Goal: Task Accomplishment & Management: Manage account settings

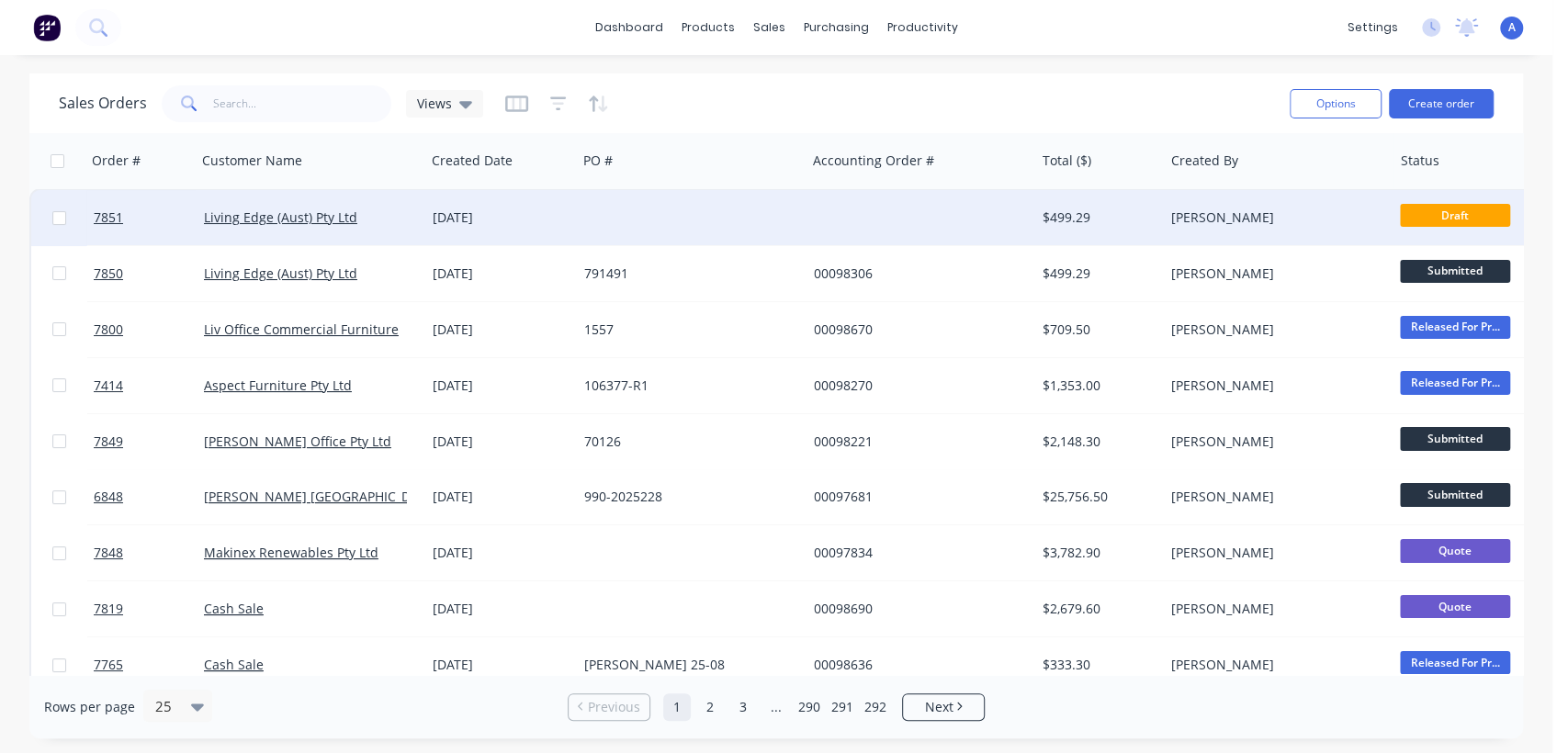
click at [698, 207] on div at bounding box center [691, 218] width 229 height 55
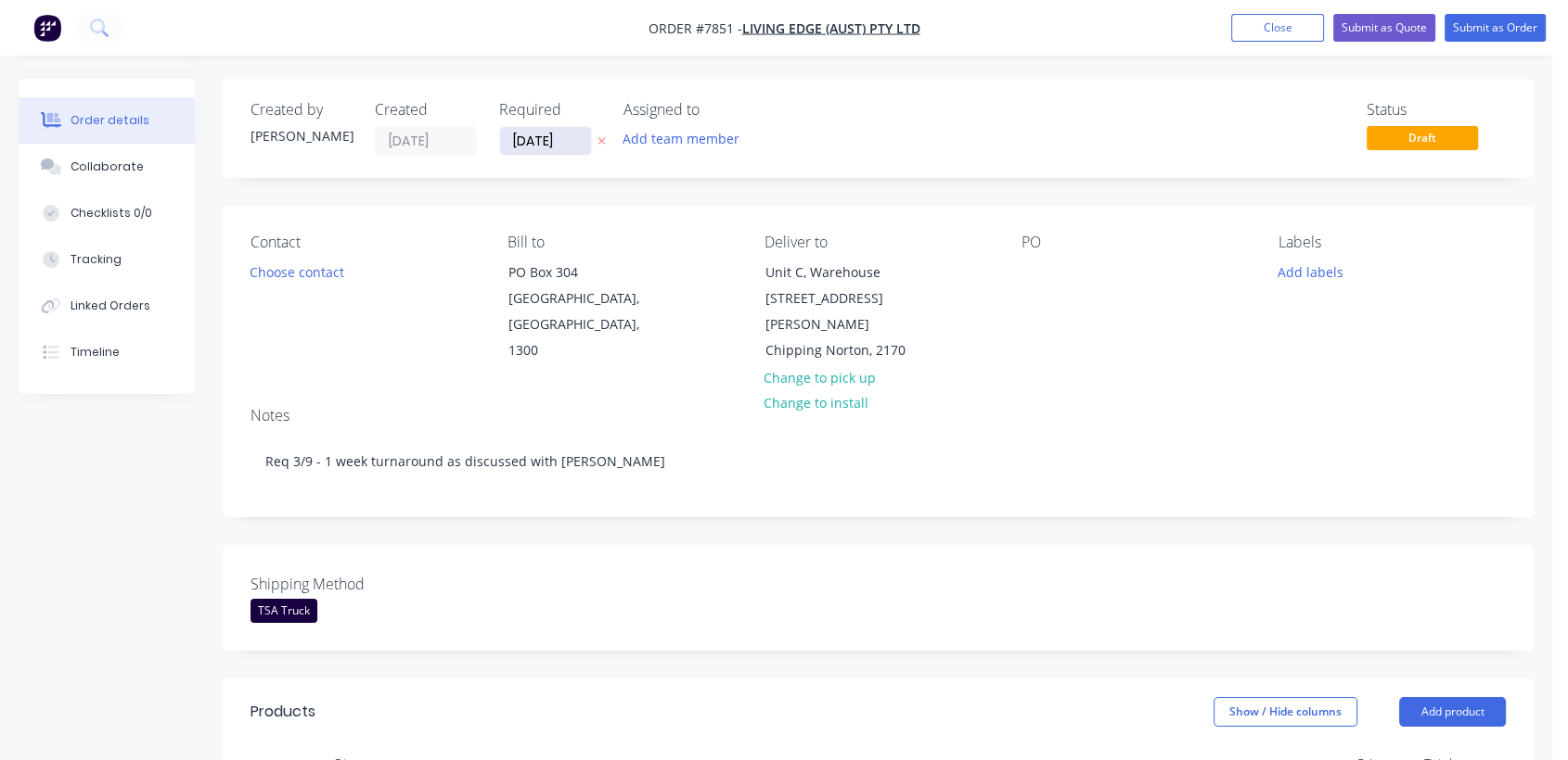
click at [581, 136] on input "[DATE]" at bounding box center [545, 140] width 91 height 28
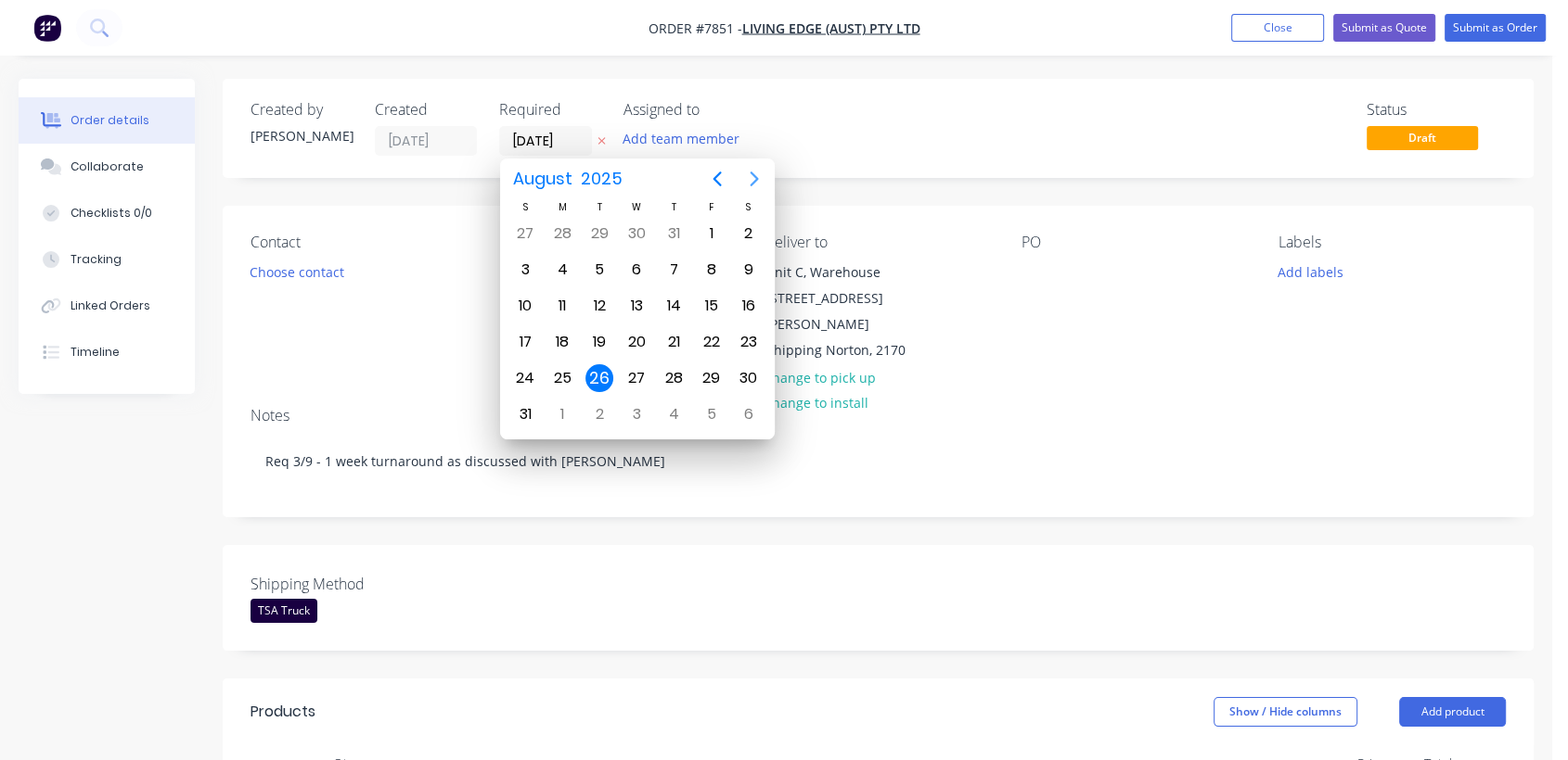
click at [750, 183] on icon "Next page" at bounding box center [754, 178] width 22 height 22
click at [636, 365] on div "31" at bounding box center [636, 378] width 28 height 28
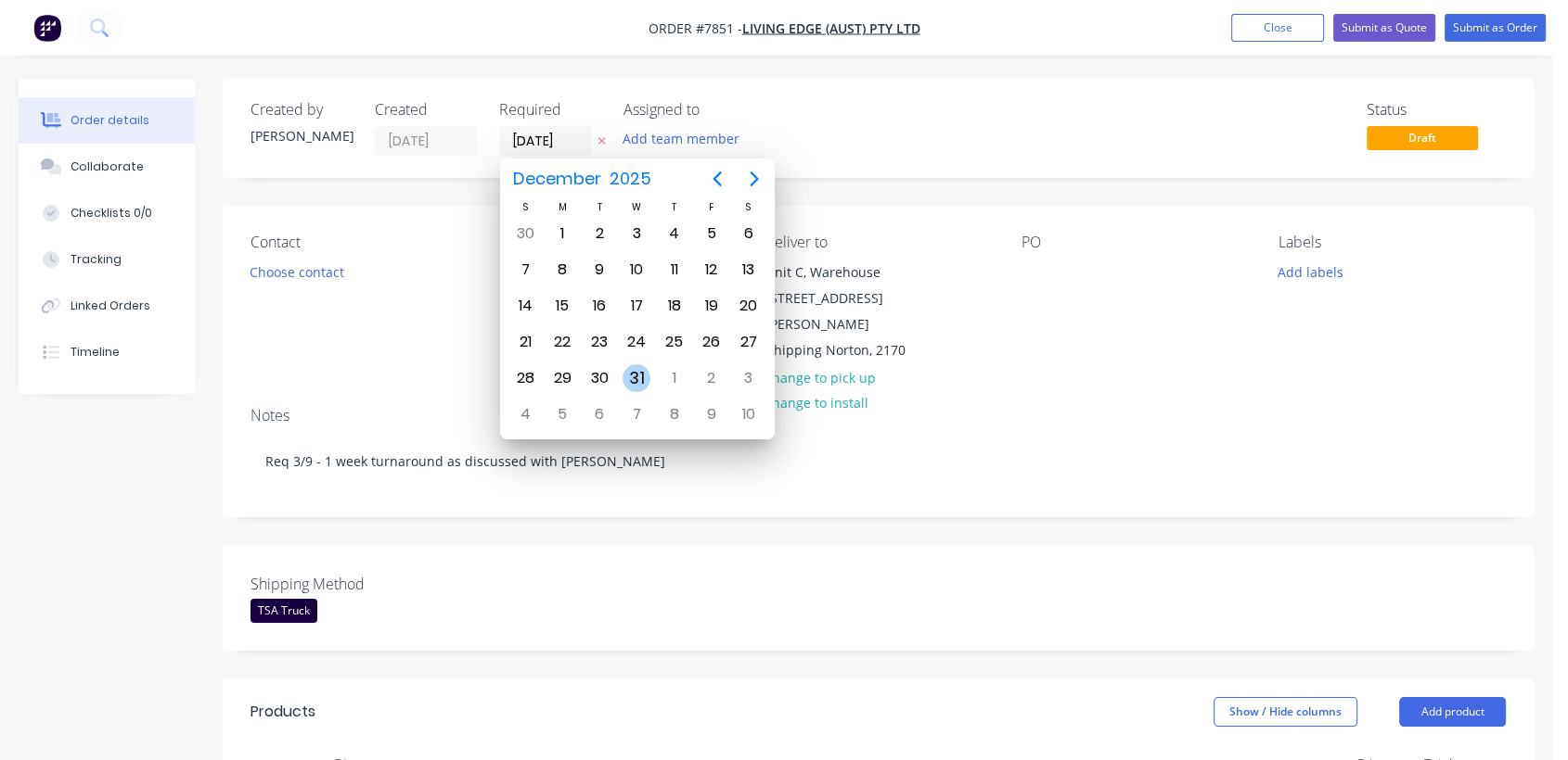
type input "[DATE]"
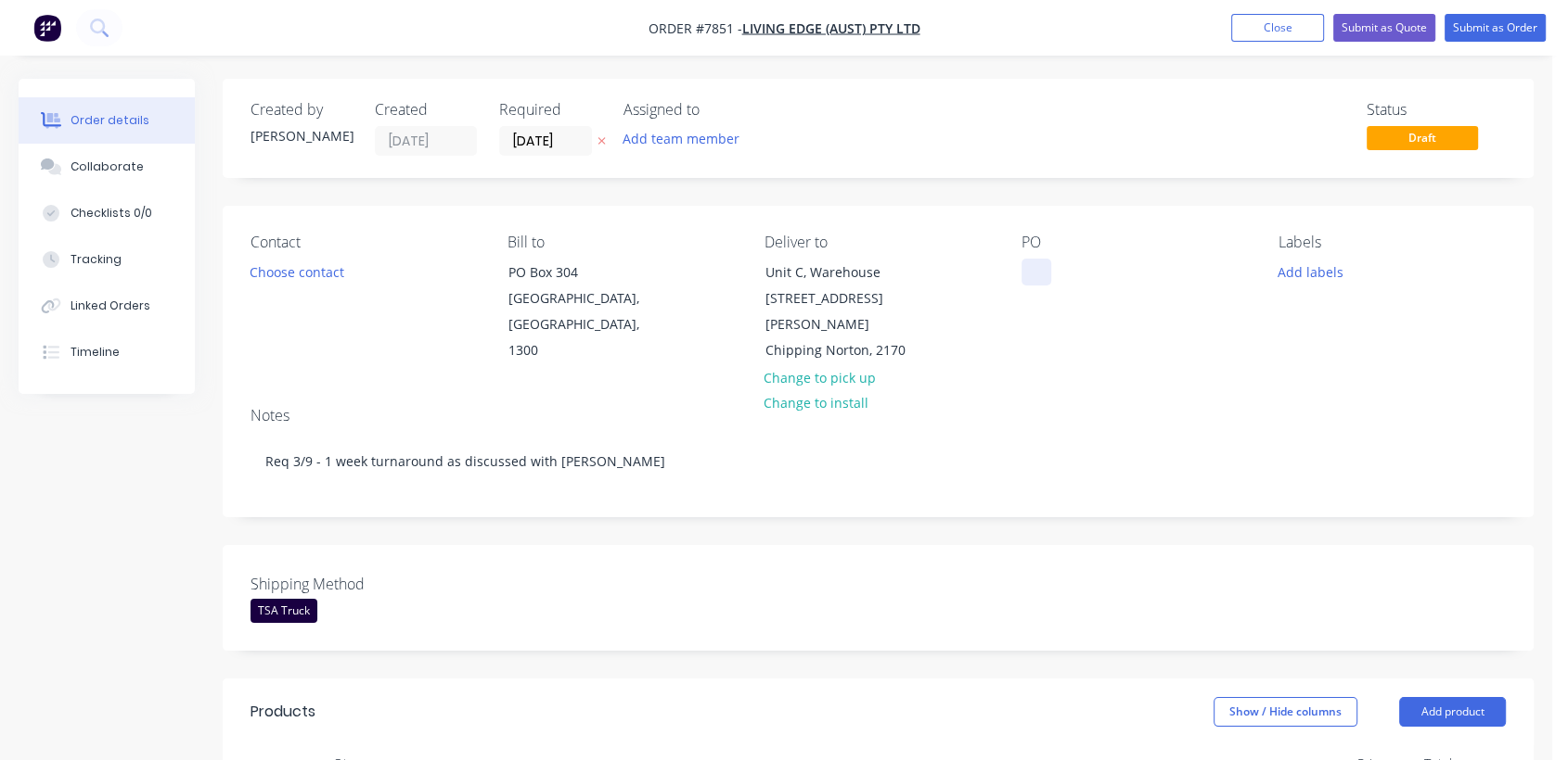
click at [1042, 264] on div at bounding box center [1036, 273] width 30 height 27
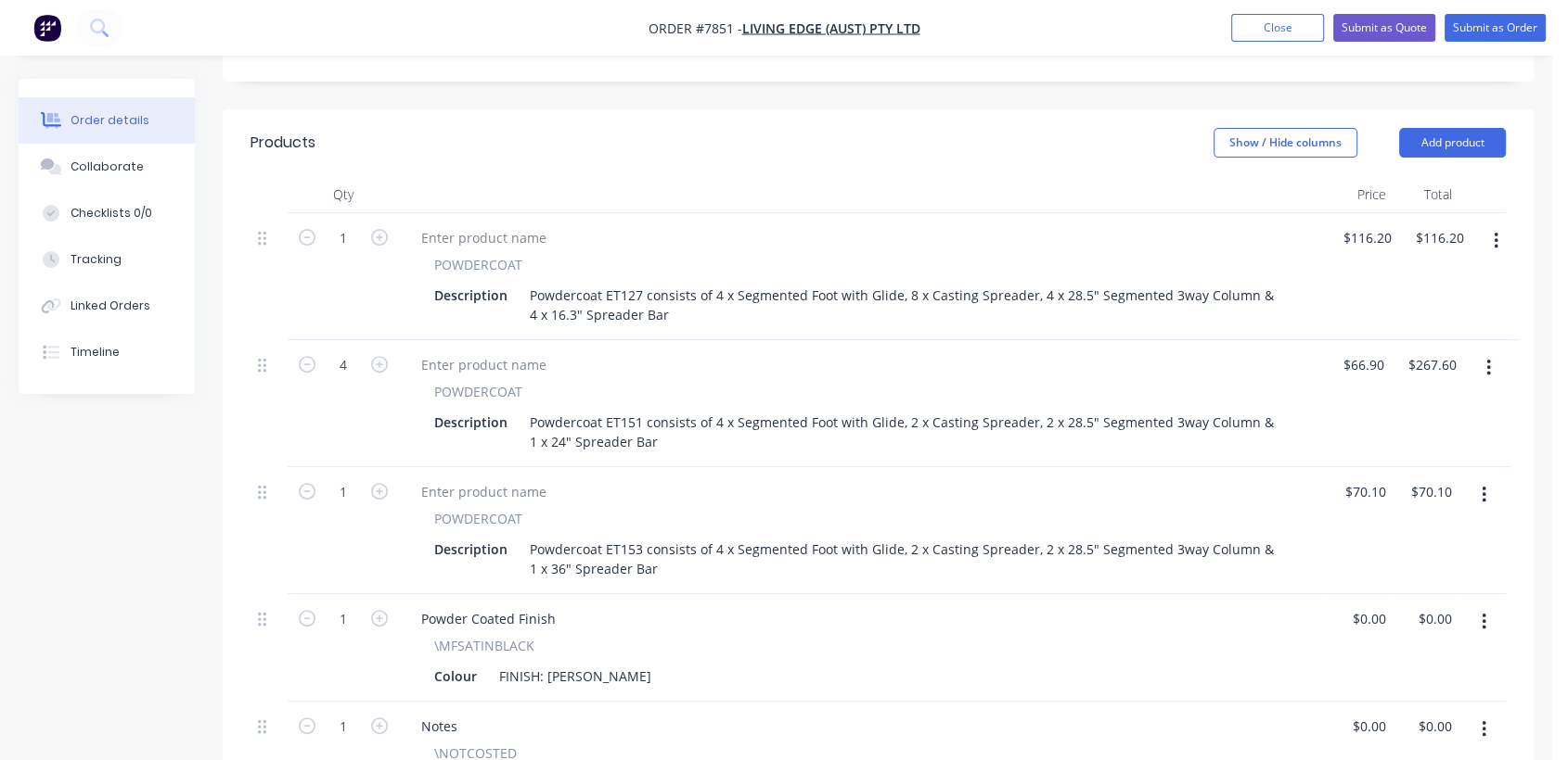
scroll to position [618, 0]
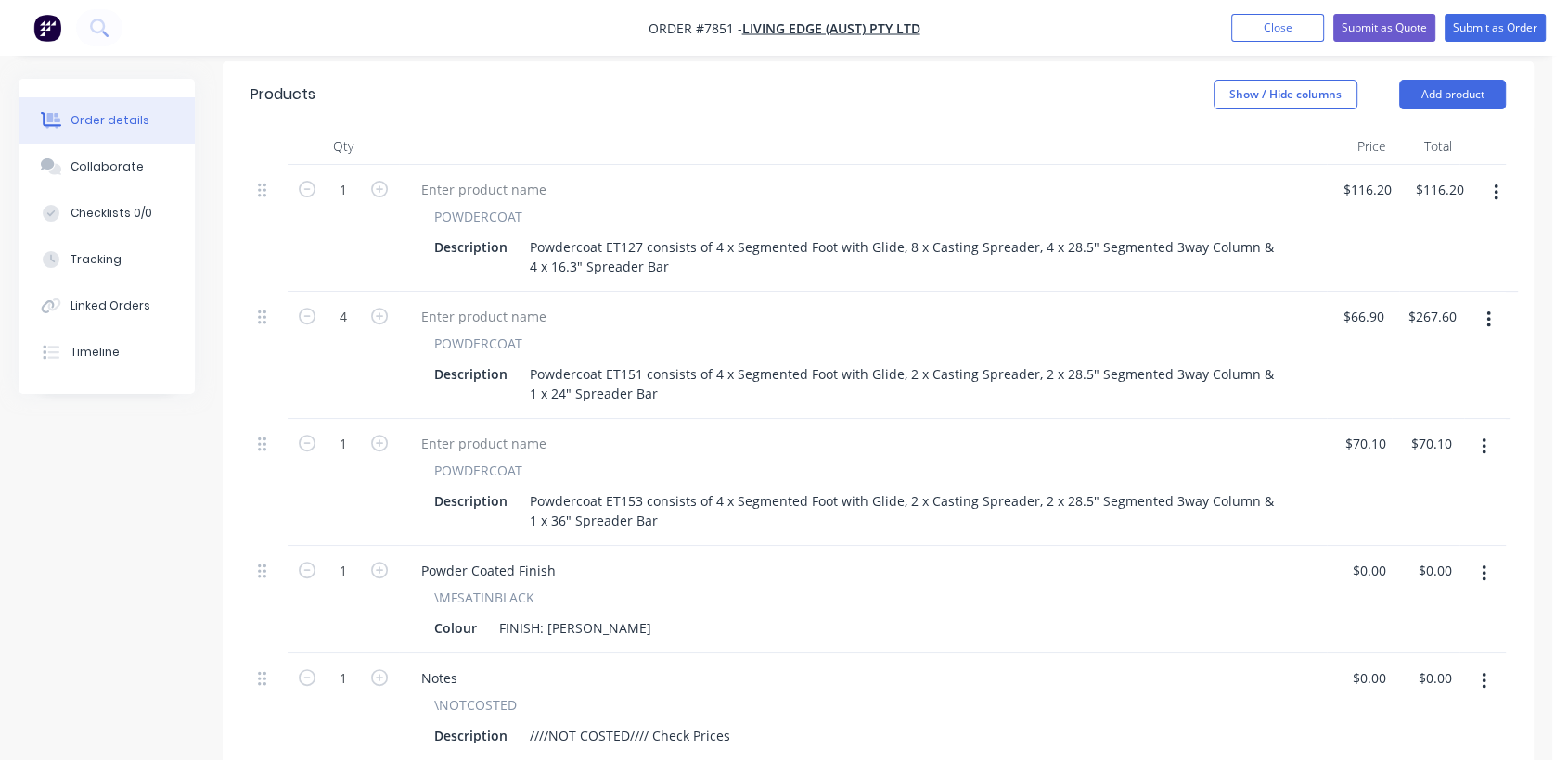
click at [1494, 182] on icon "button" at bounding box center [1496, 192] width 5 height 20
click at [1400, 340] on div "Delete" at bounding box center [1430, 353] width 143 height 27
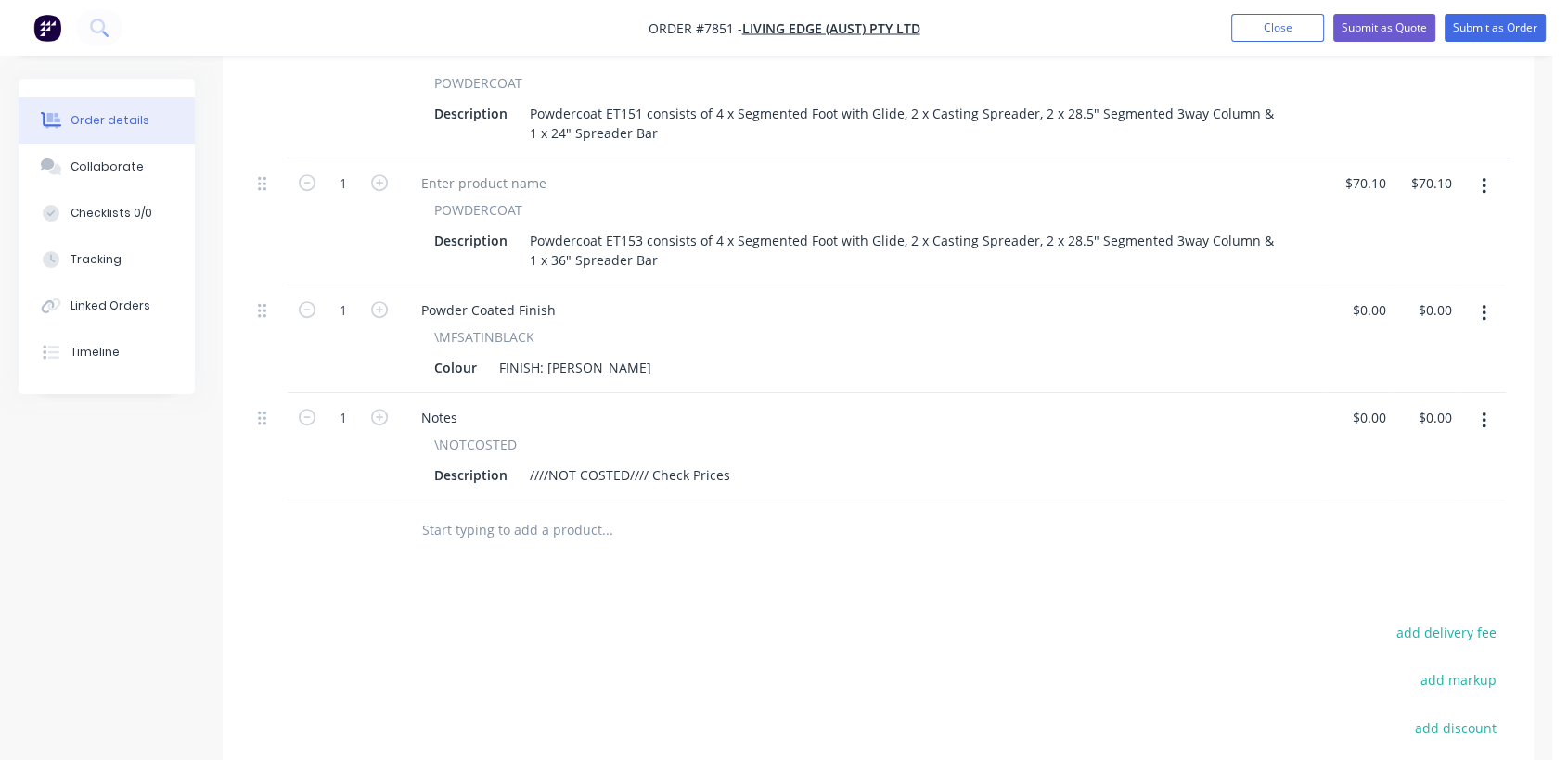
scroll to position [339, 0]
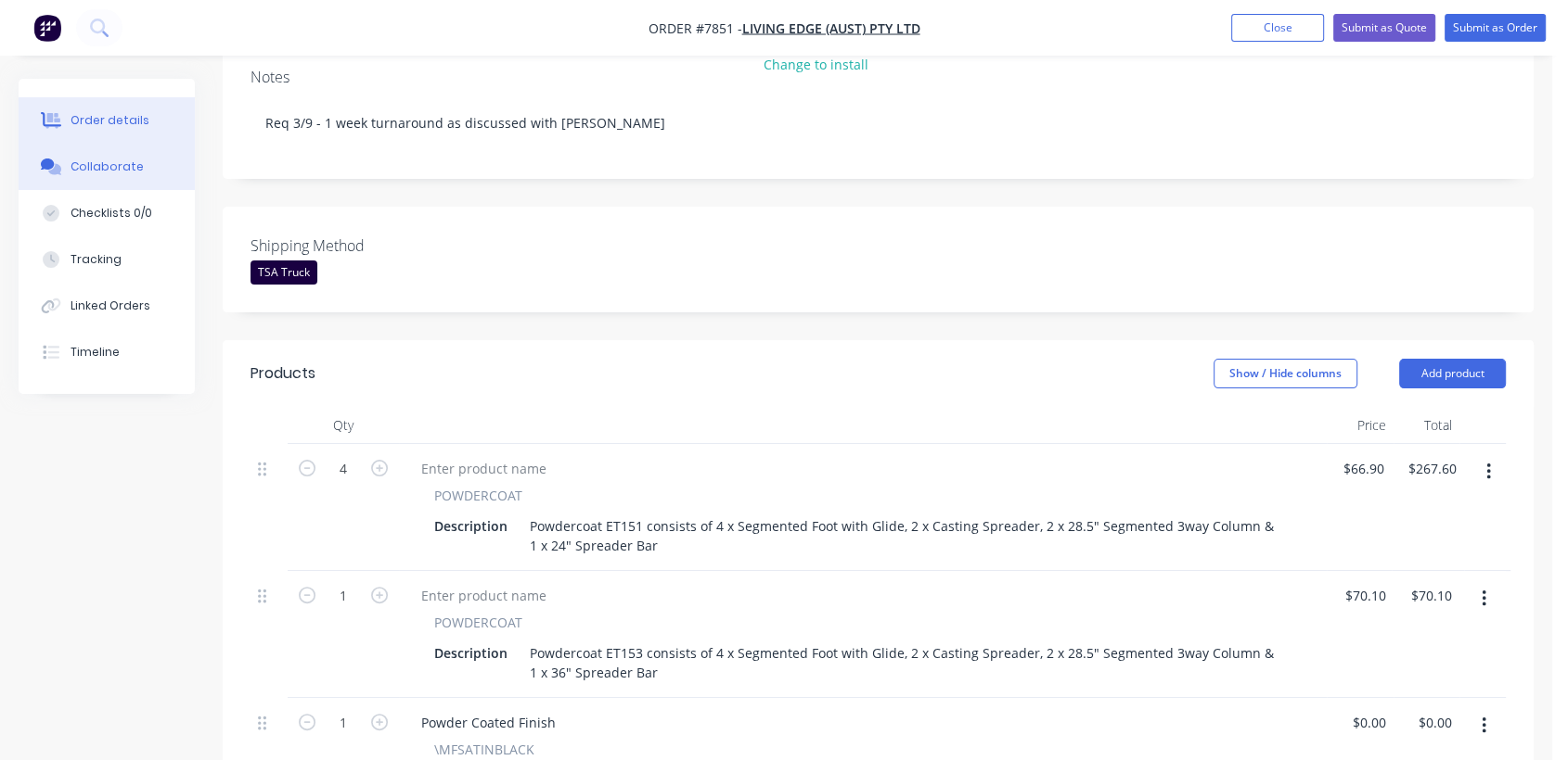
click at [152, 170] on button "Collaborate" at bounding box center [107, 167] width 177 height 46
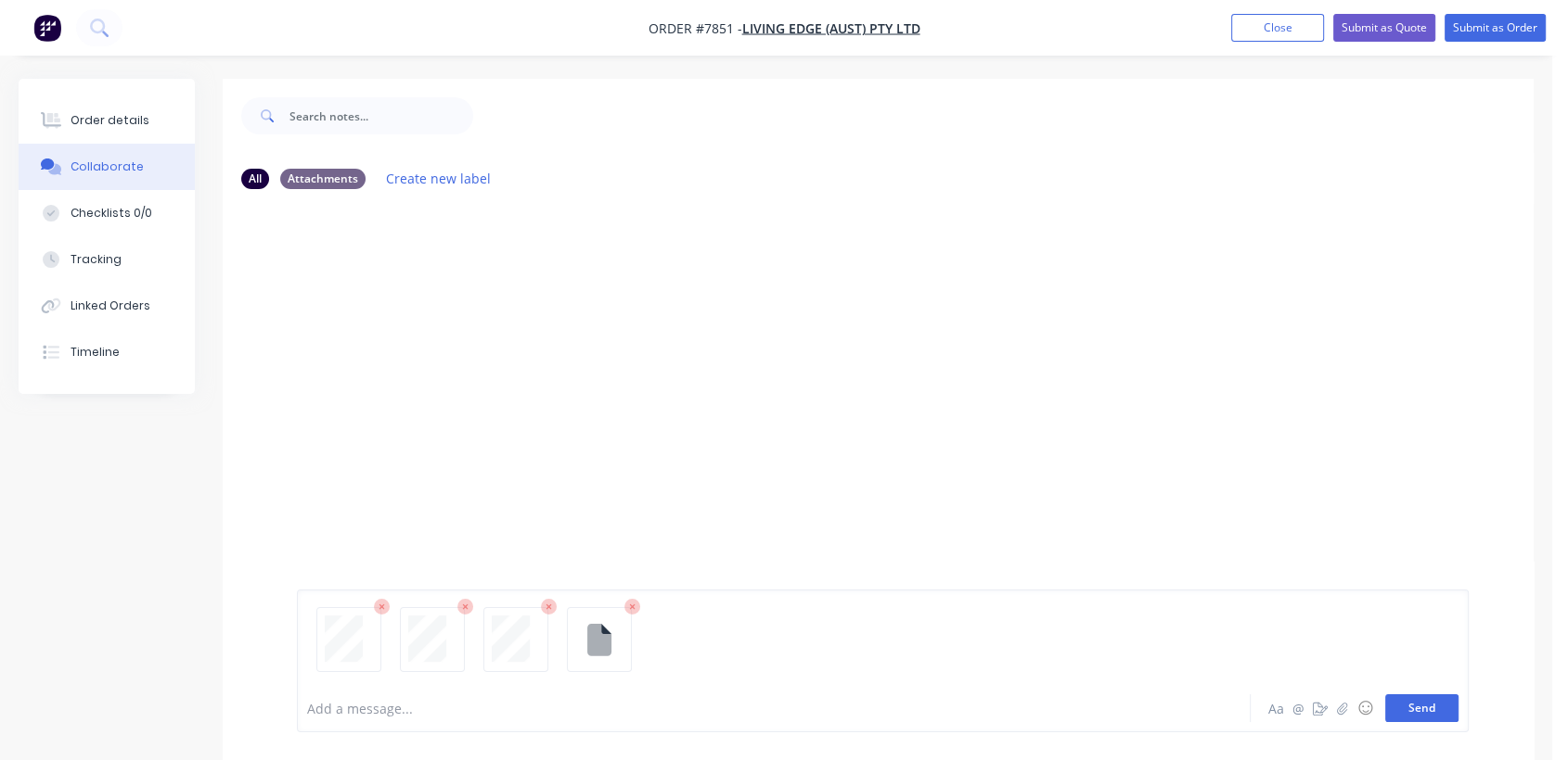
click at [1424, 706] on button "Send" at bounding box center [1422, 708] width 73 height 28
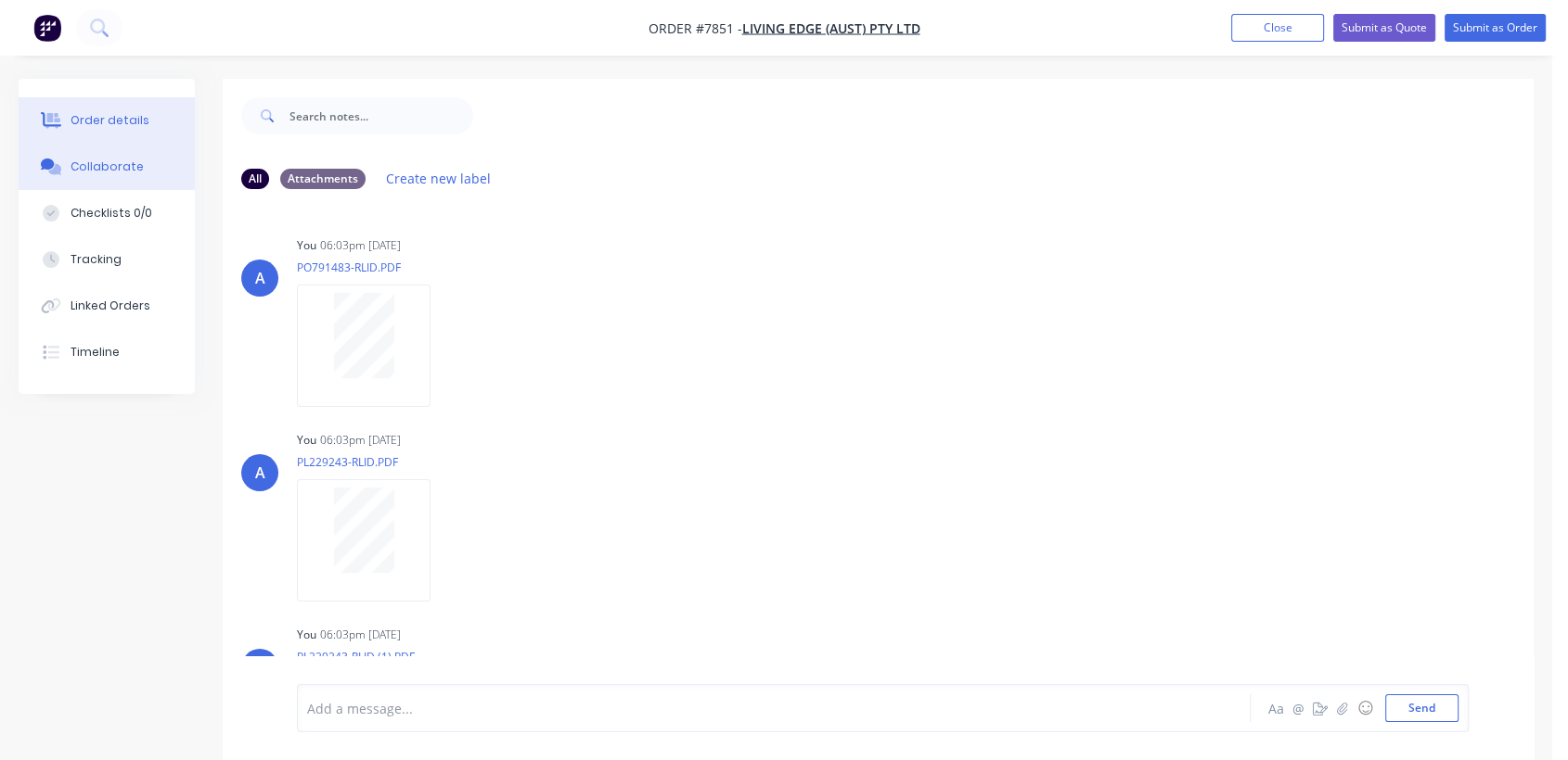
click at [126, 117] on div "Order details" at bounding box center [109, 120] width 79 height 16
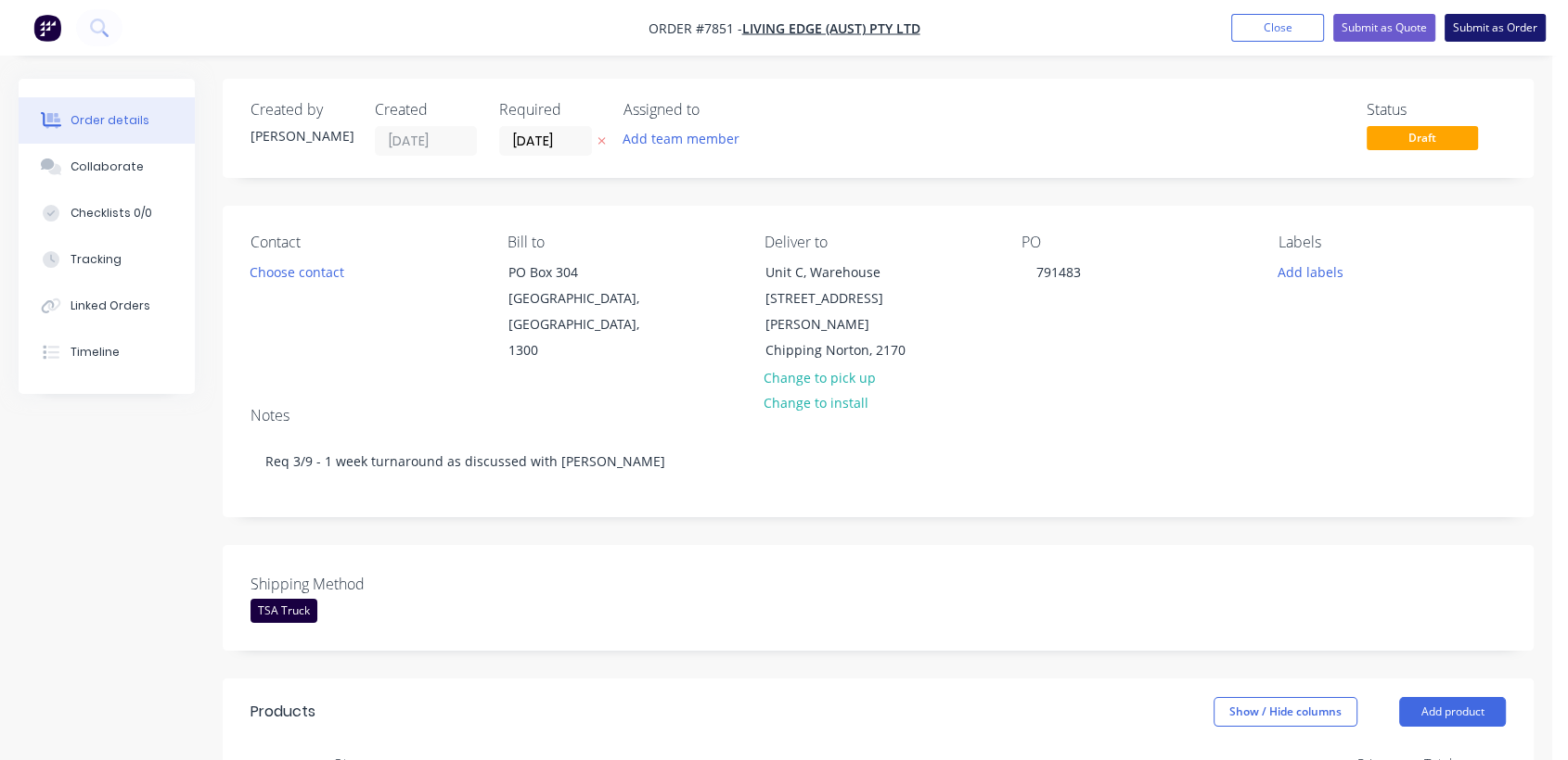
click at [1480, 17] on button "Submit as Order" at bounding box center [1495, 27] width 101 height 28
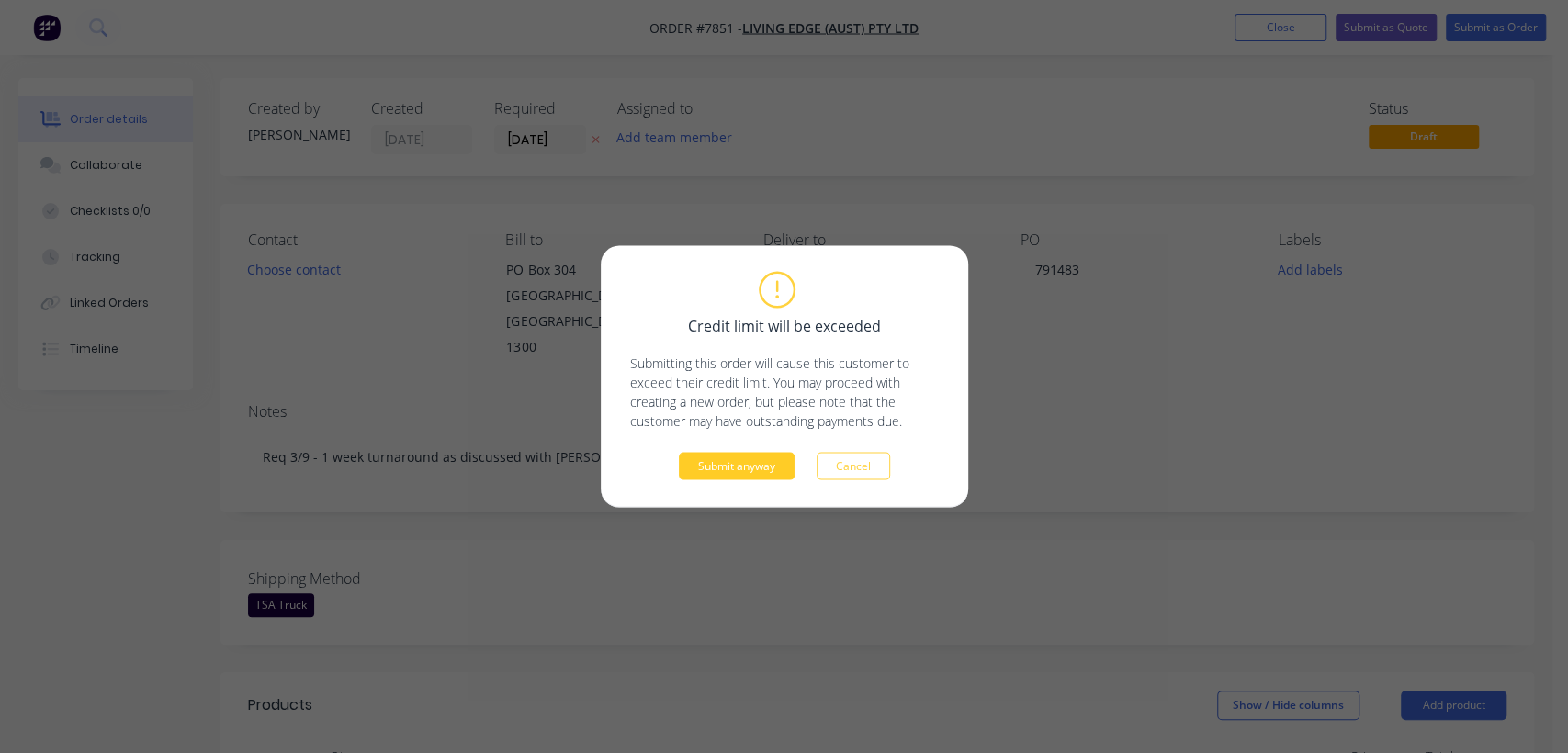
click at [717, 471] on button "Submit anyway" at bounding box center [736, 466] width 116 height 28
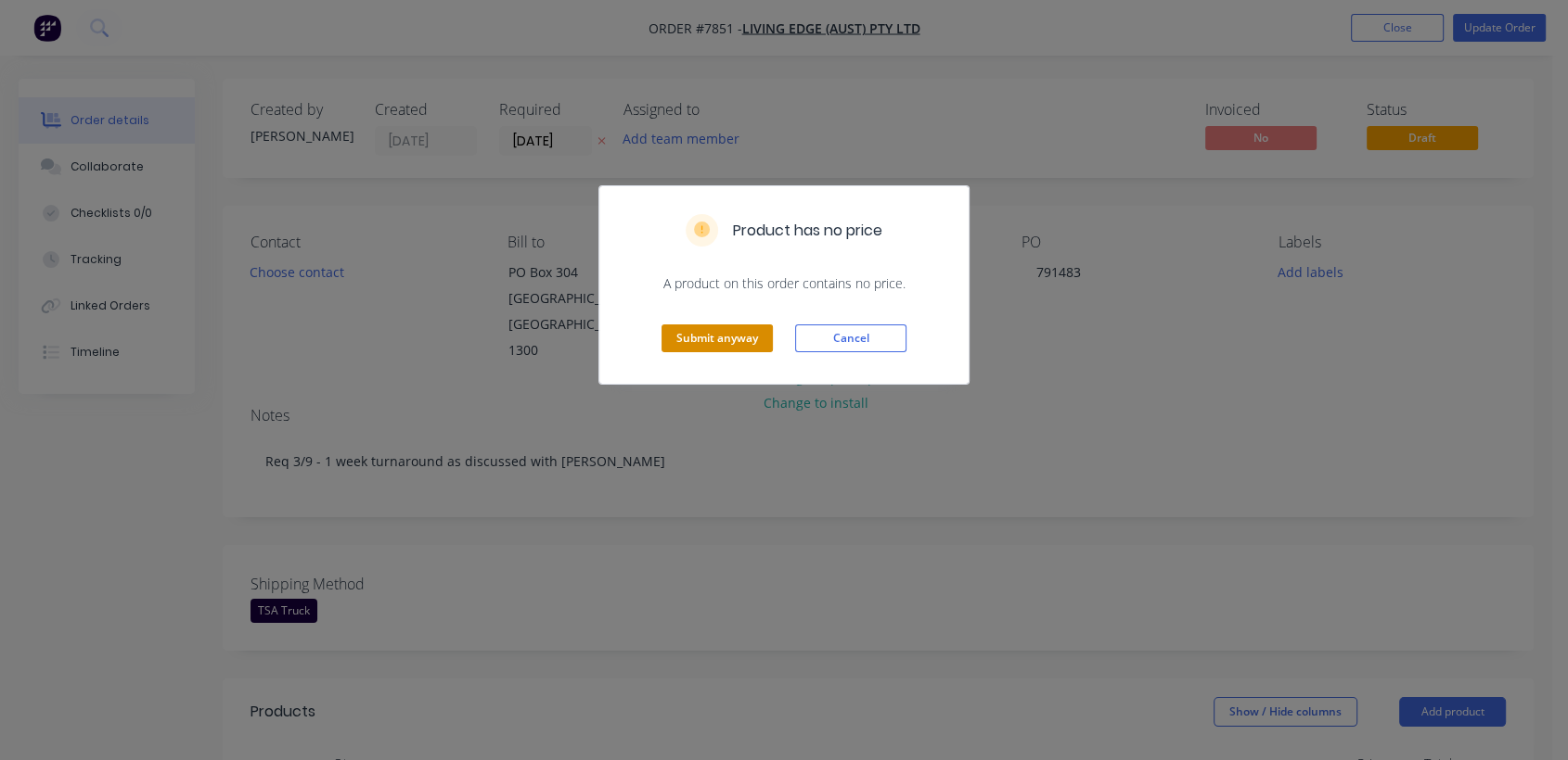
click at [733, 332] on button "Submit anyway" at bounding box center [717, 338] width 111 height 28
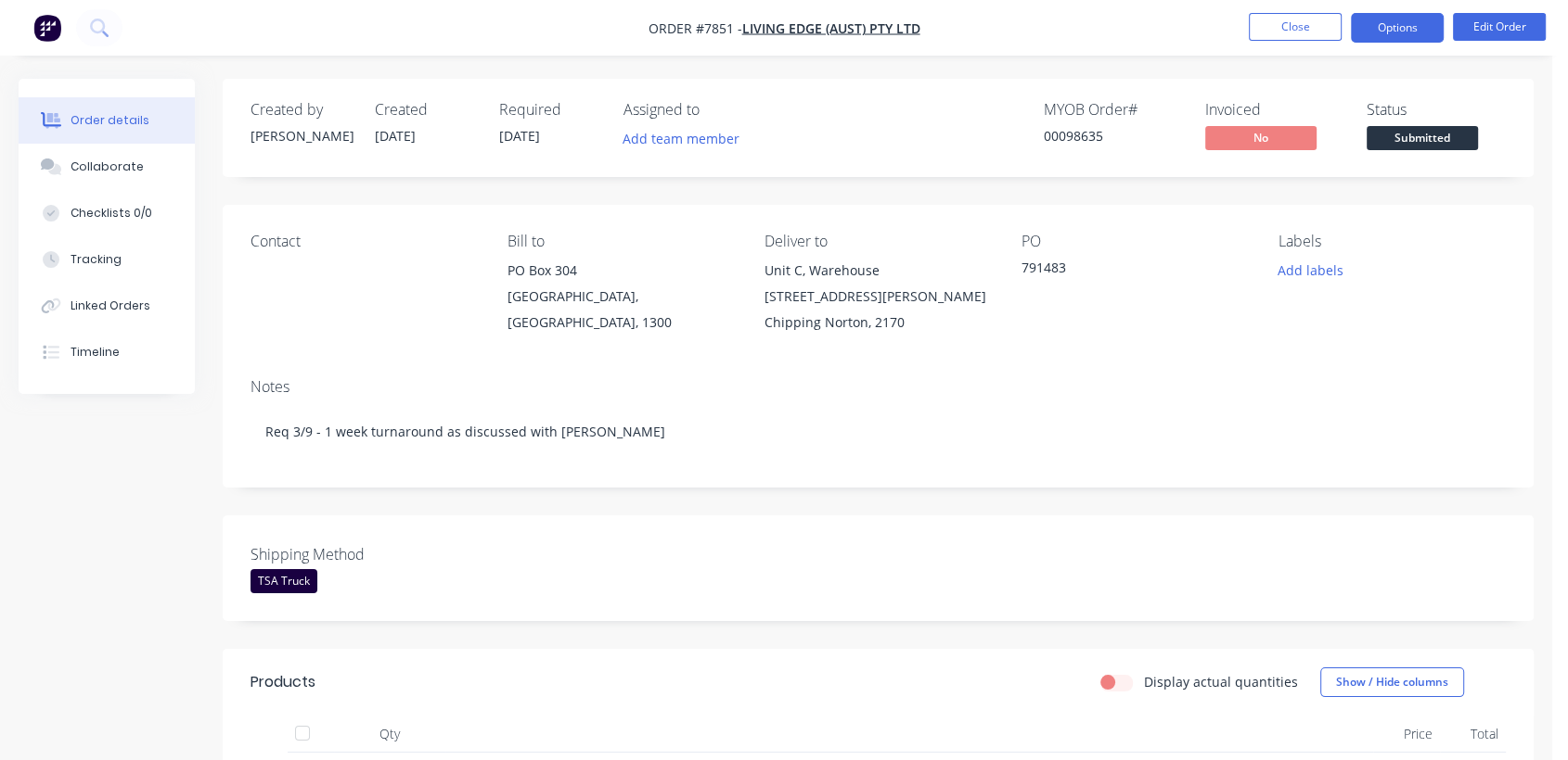
click at [1409, 32] on button "Options" at bounding box center [1397, 28] width 93 height 30
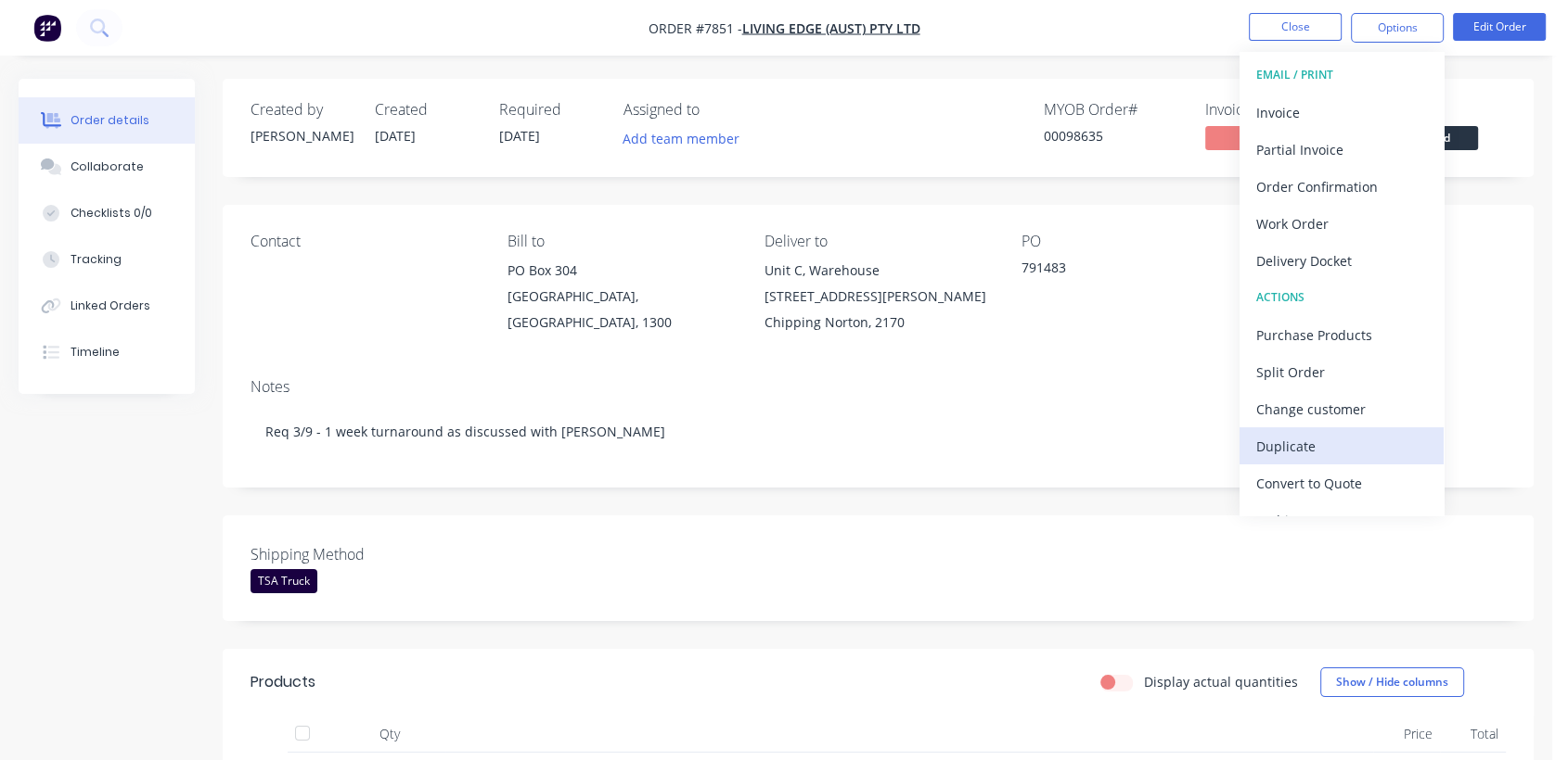
click at [1291, 450] on div "Duplicate" at bounding box center [1342, 446] width 171 height 27
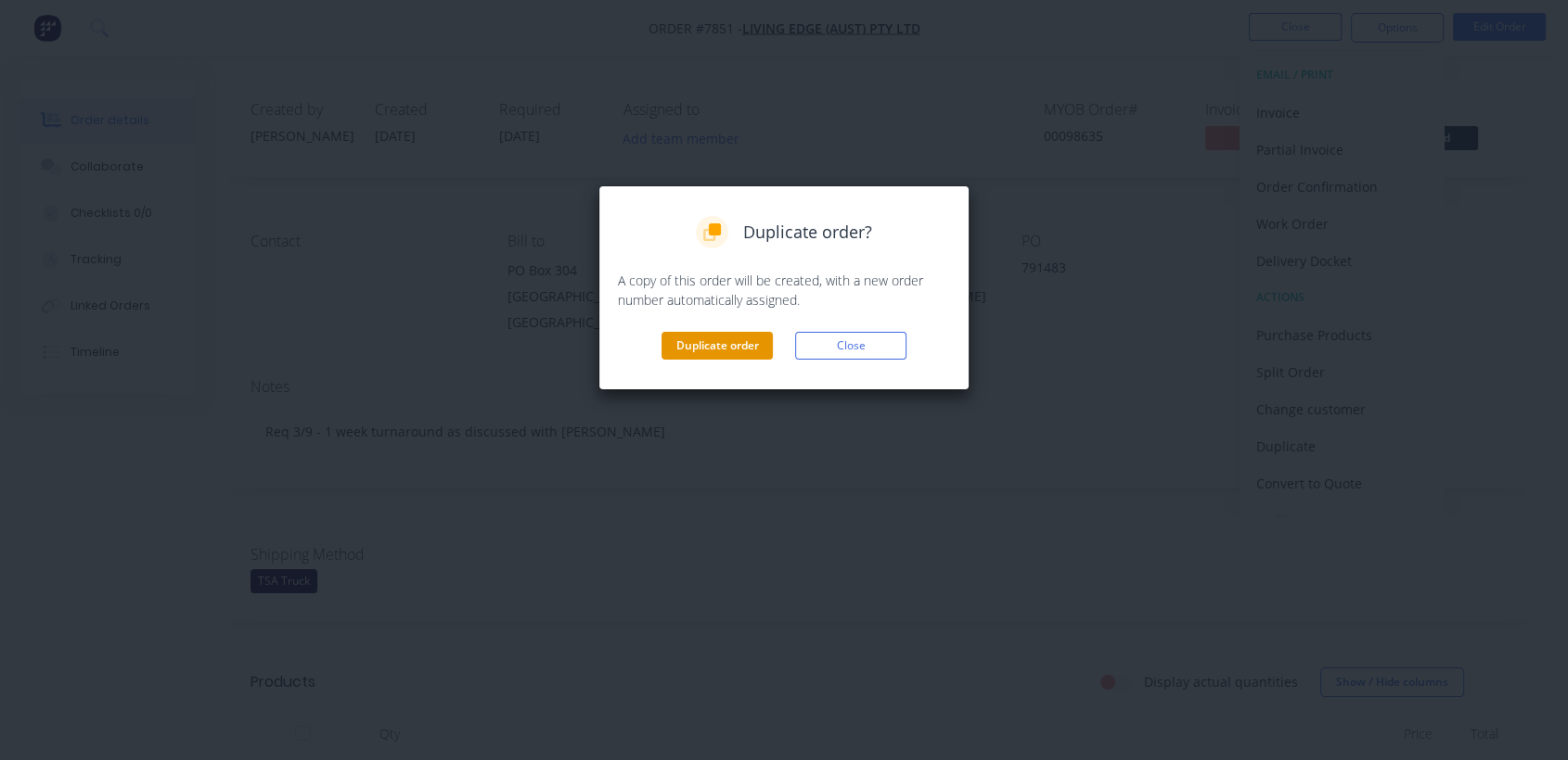
click at [729, 345] on button "Duplicate order" at bounding box center [717, 345] width 111 height 28
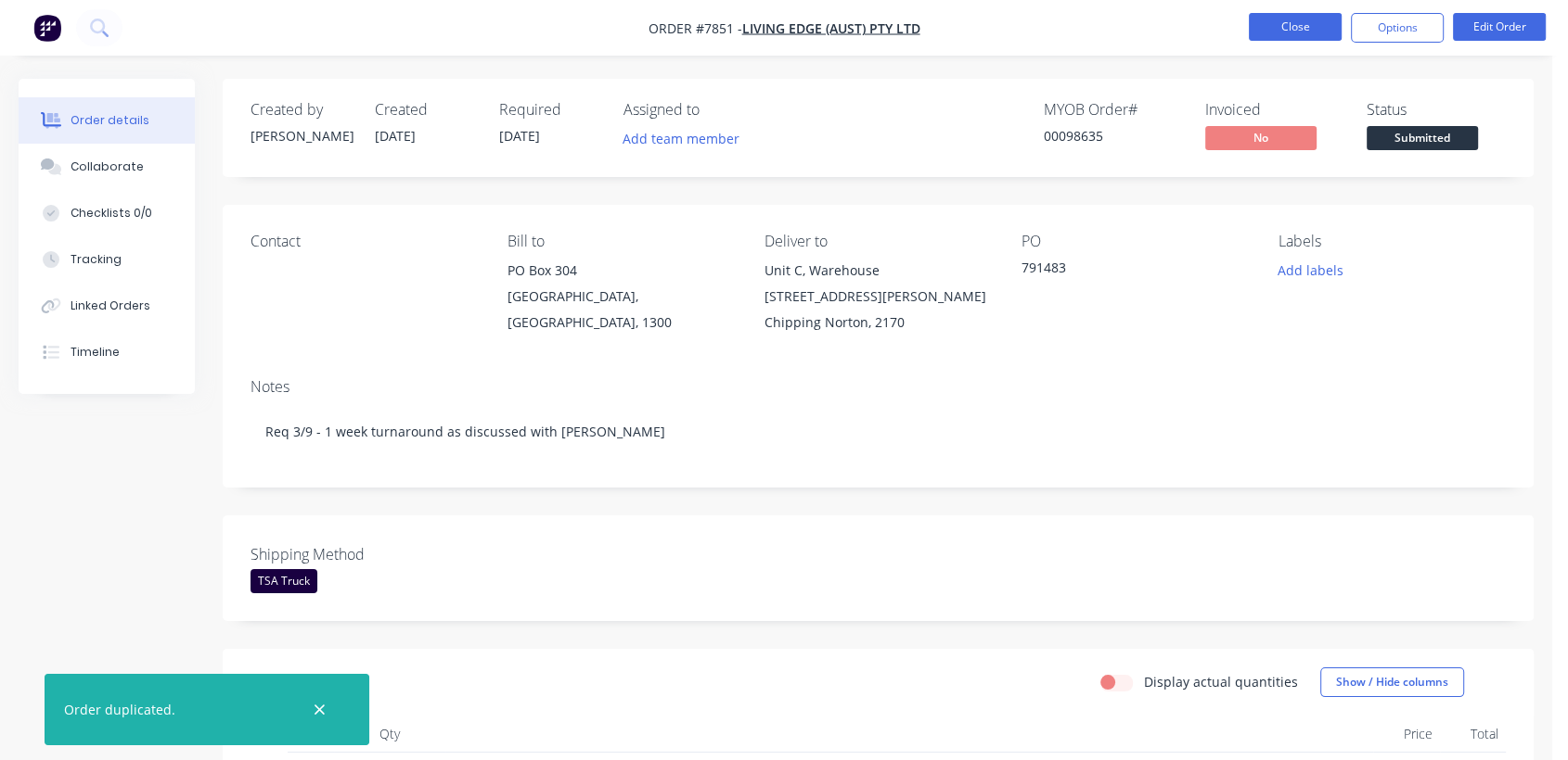
click at [1287, 24] on button "Close" at bounding box center [1295, 27] width 93 height 28
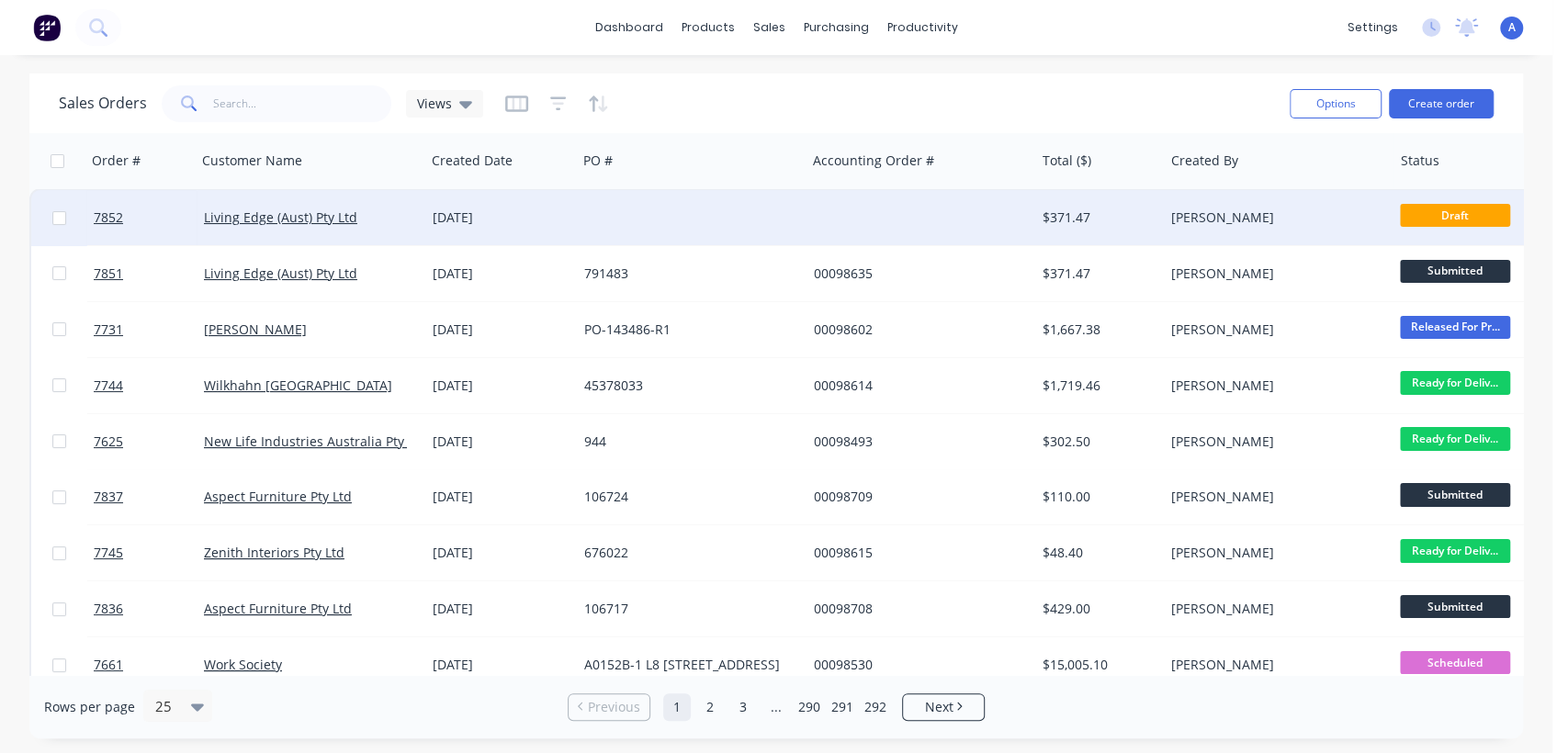
click at [625, 210] on div at bounding box center [691, 218] width 229 height 55
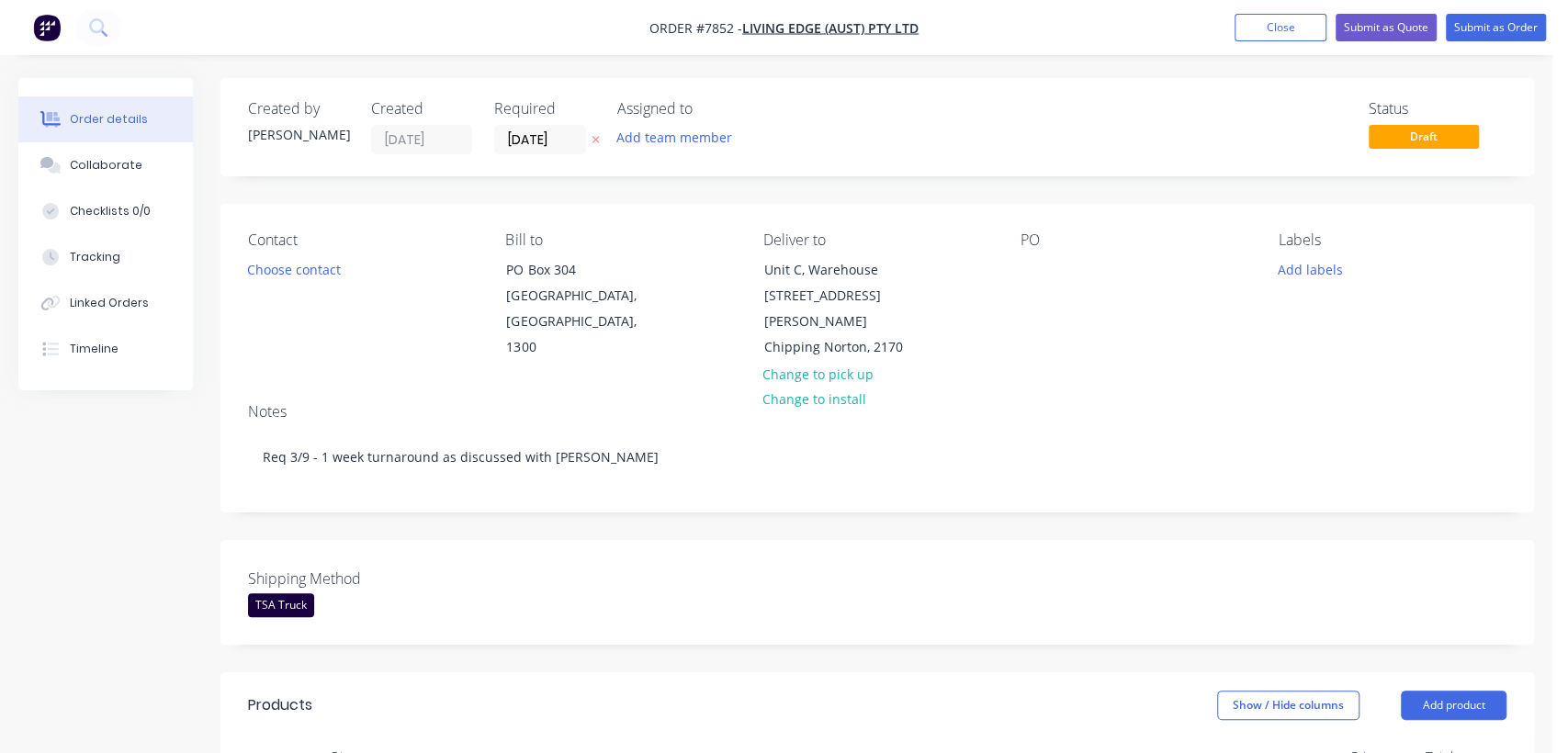
type input "$66.90"
type input "$267.60"
type input "$70.10"
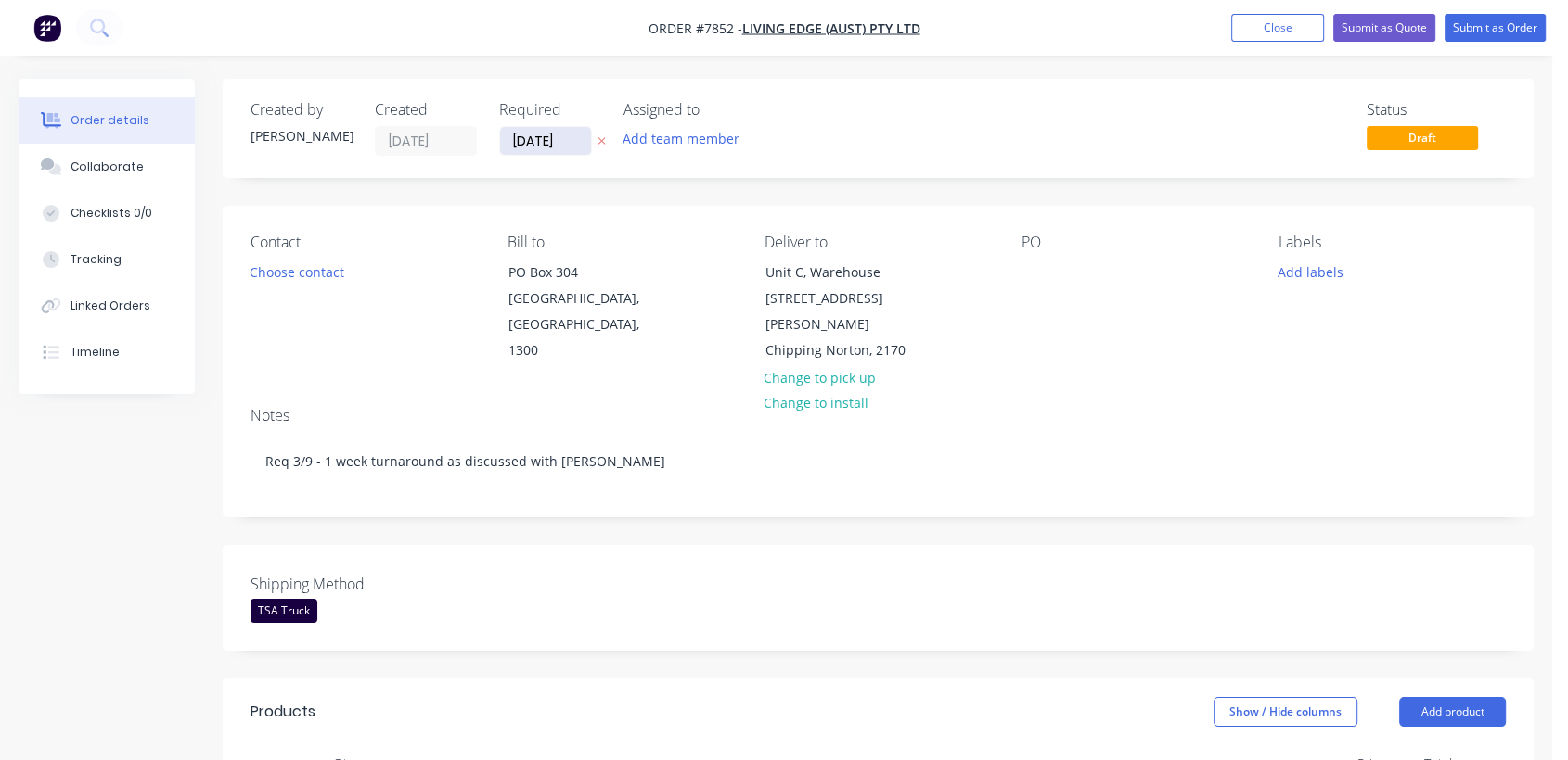
click at [577, 146] on input "[DATE]" at bounding box center [545, 140] width 91 height 28
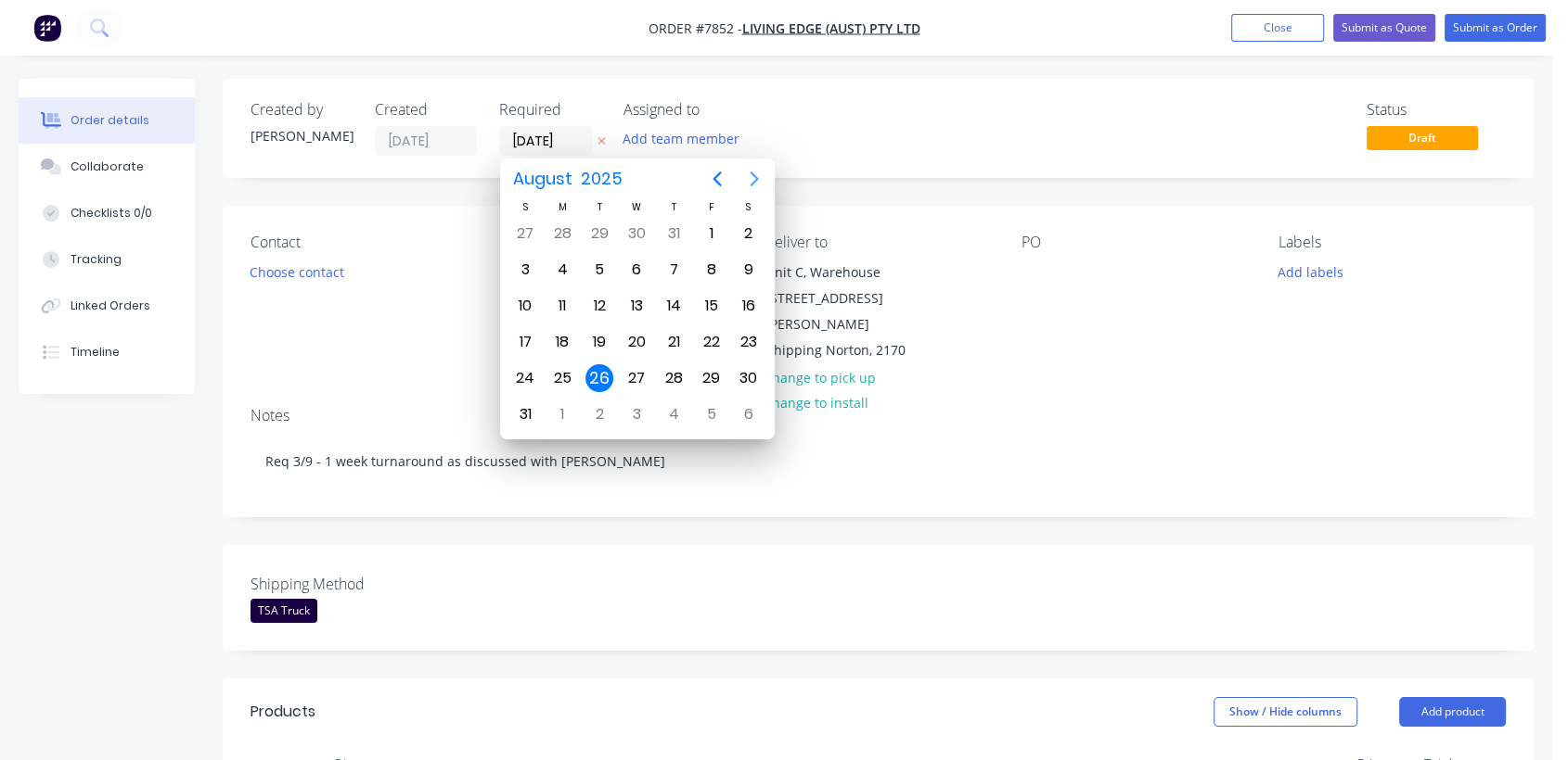
click at [751, 174] on icon "Next page" at bounding box center [754, 178] width 9 height 14
click at [632, 365] on div "31" at bounding box center [636, 378] width 28 height 28
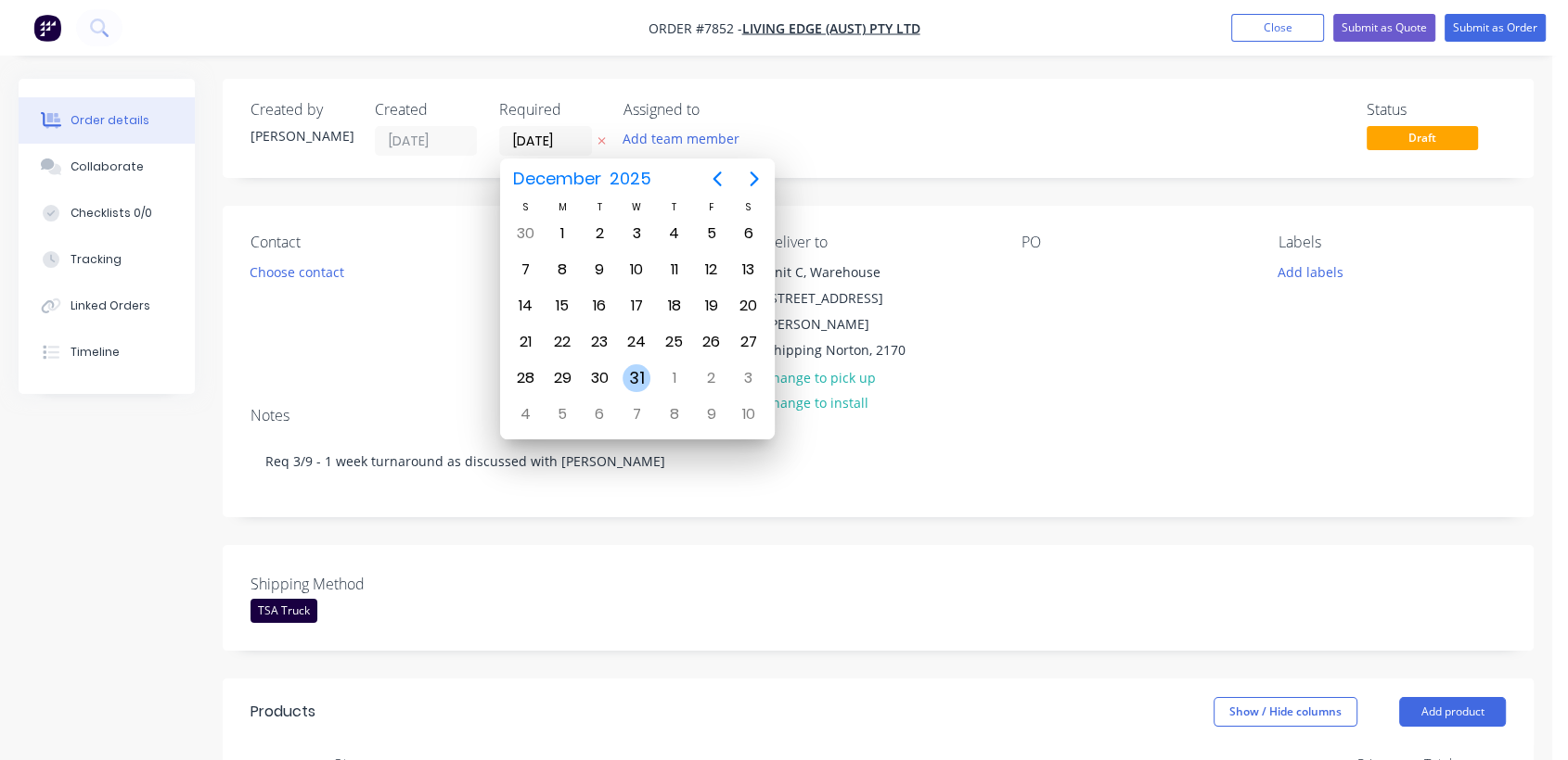
type input "[DATE]"
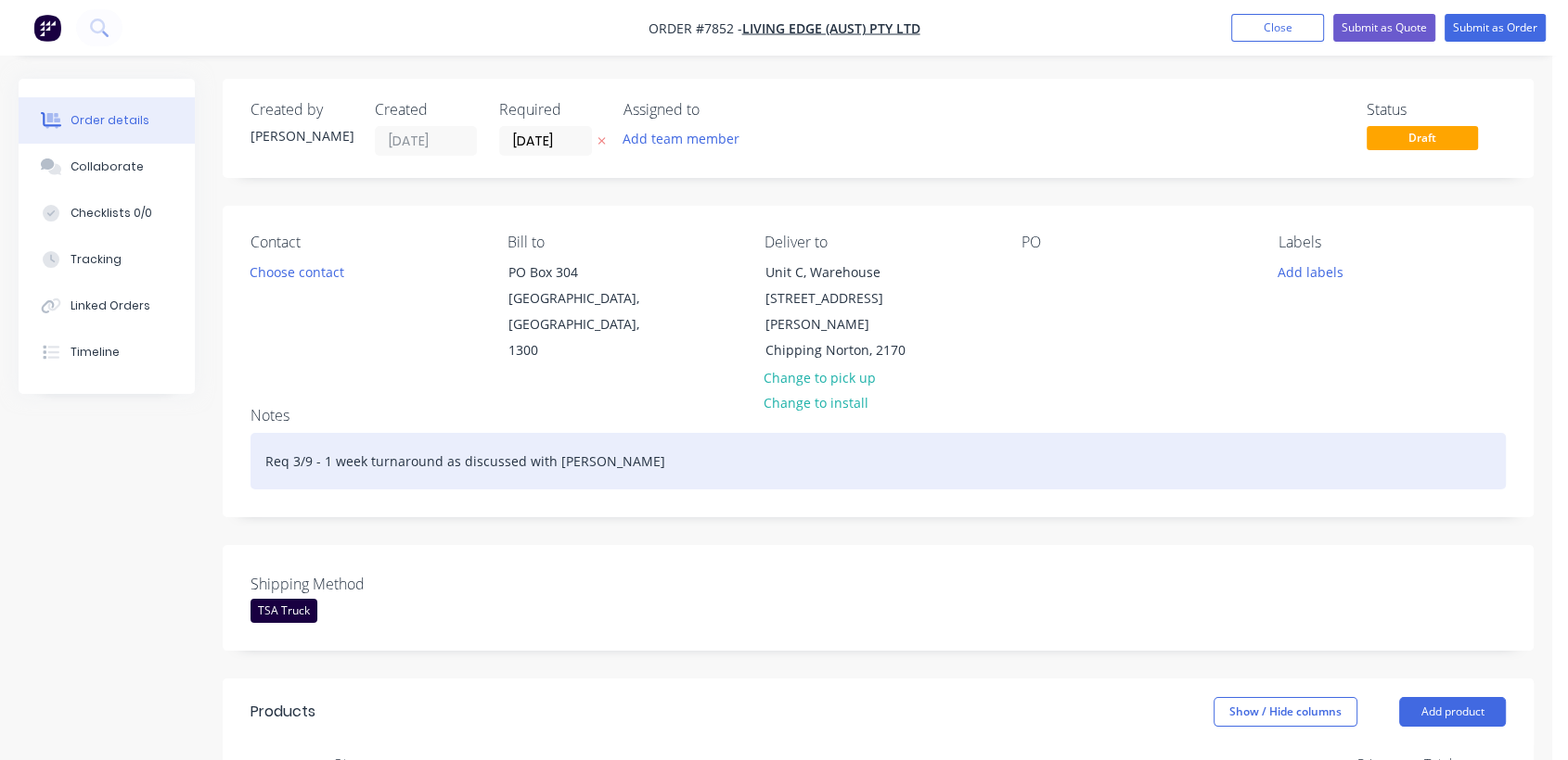
click at [299, 433] on div "Req 3/9 - 1 week turnaround as discussed with [PERSON_NAME]" at bounding box center [879, 461] width 1256 height 57
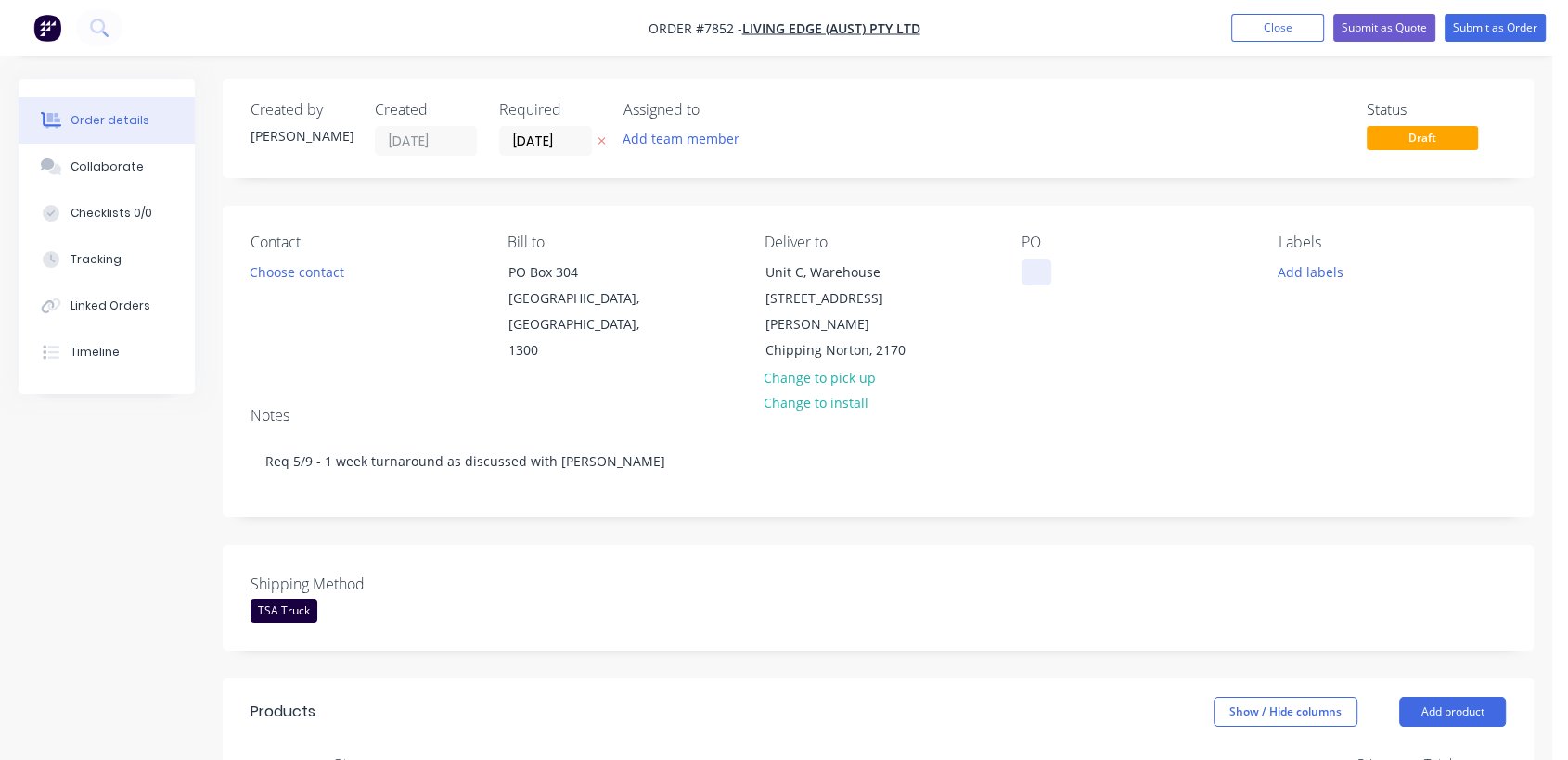
click at [1039, 265] on div at bounding box center [1036, 273] width 30 height 27
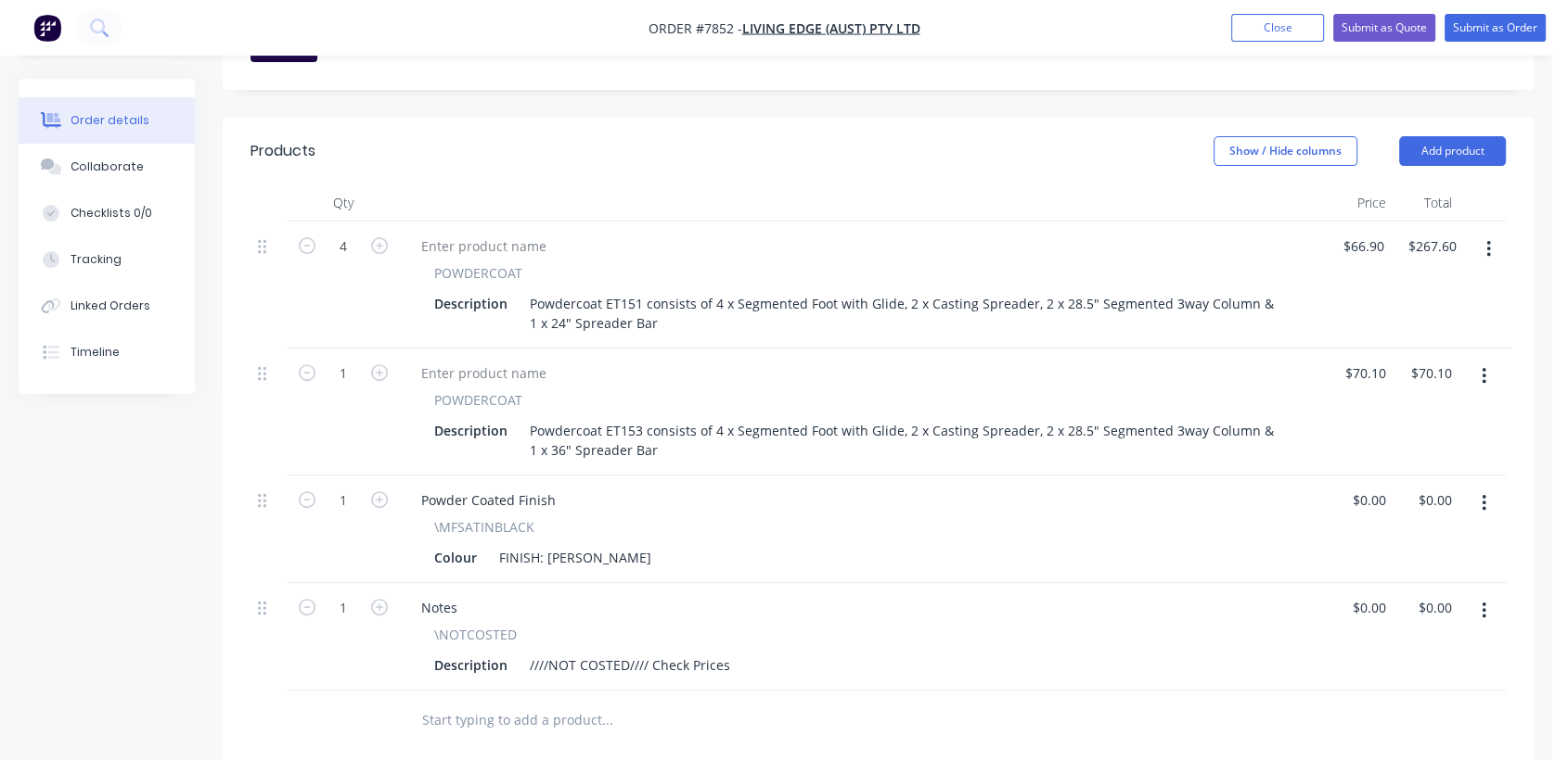
scroll to position [618, 0]
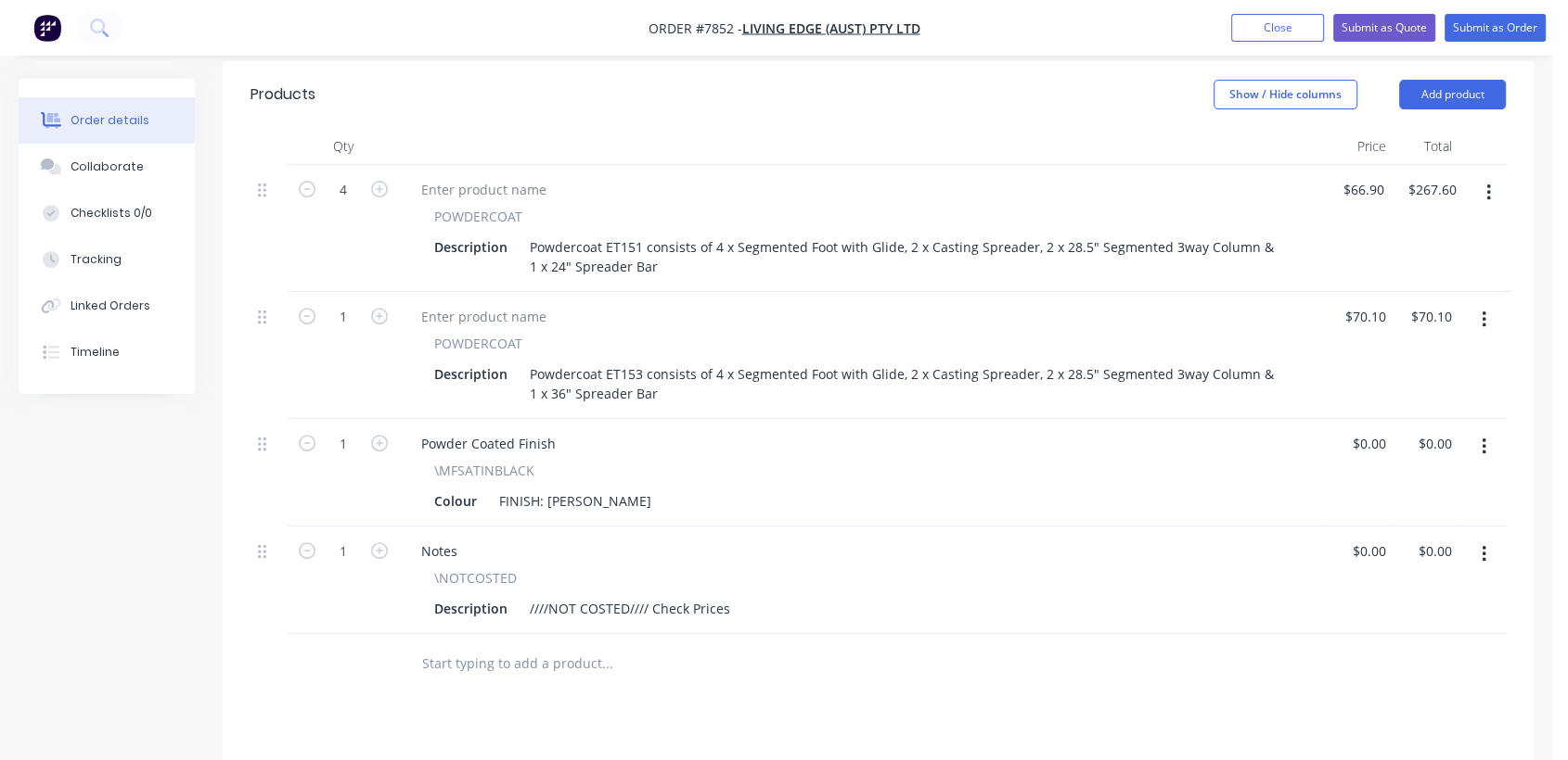
click at [1484, 312] on icon "button" at bounding box center [1484, 320] width 4 height 16
click at [1382, 466] on div "Delete" at bounding box center [1417, 480] width 143 height 27
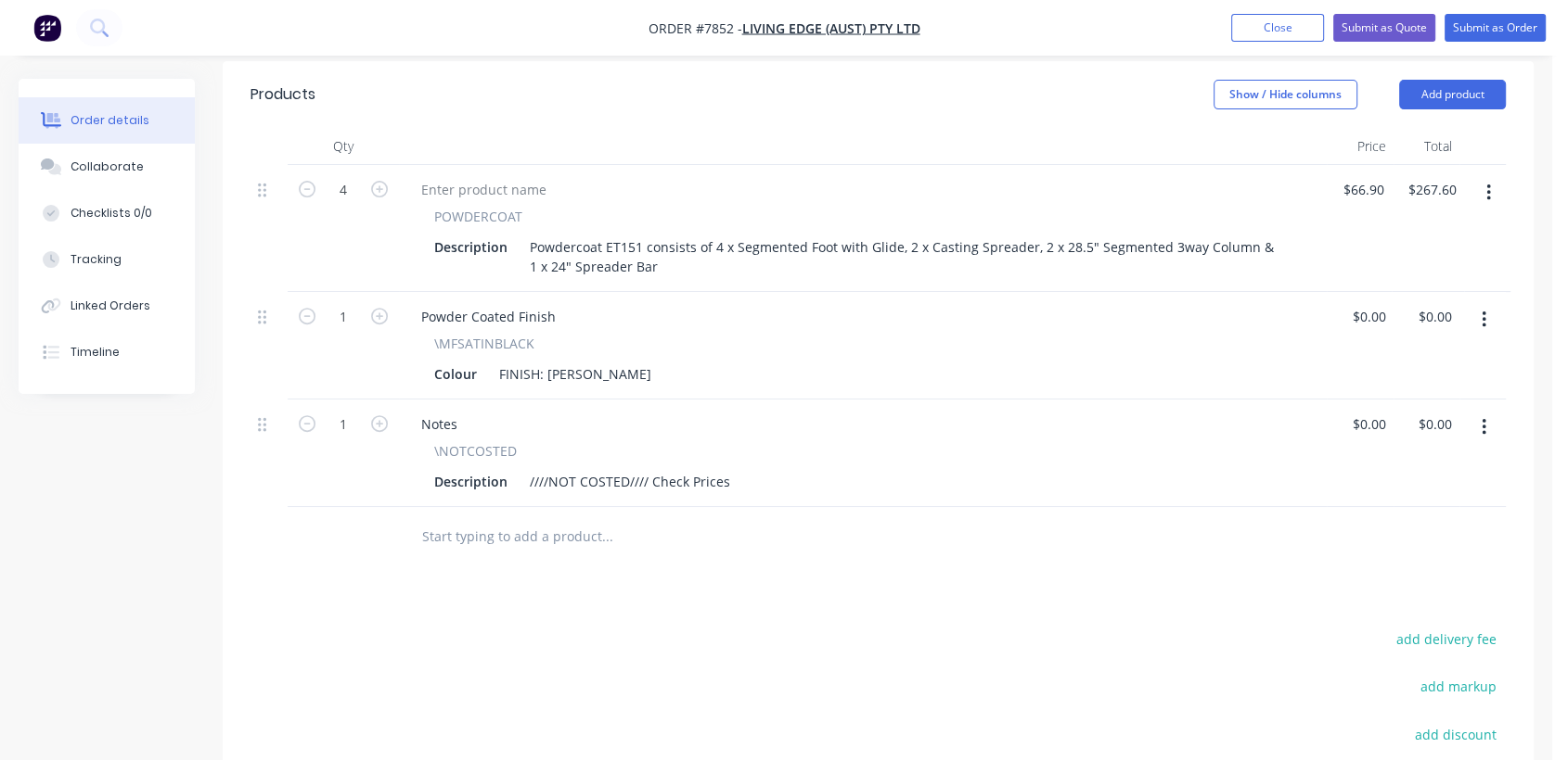
click at [1478, 303] on button "button" at bounding box center [1484, 320] width 43 height 34
click at [1385, 355] on div "Edit" at bounding box center [1417, 368] width 143 height 27
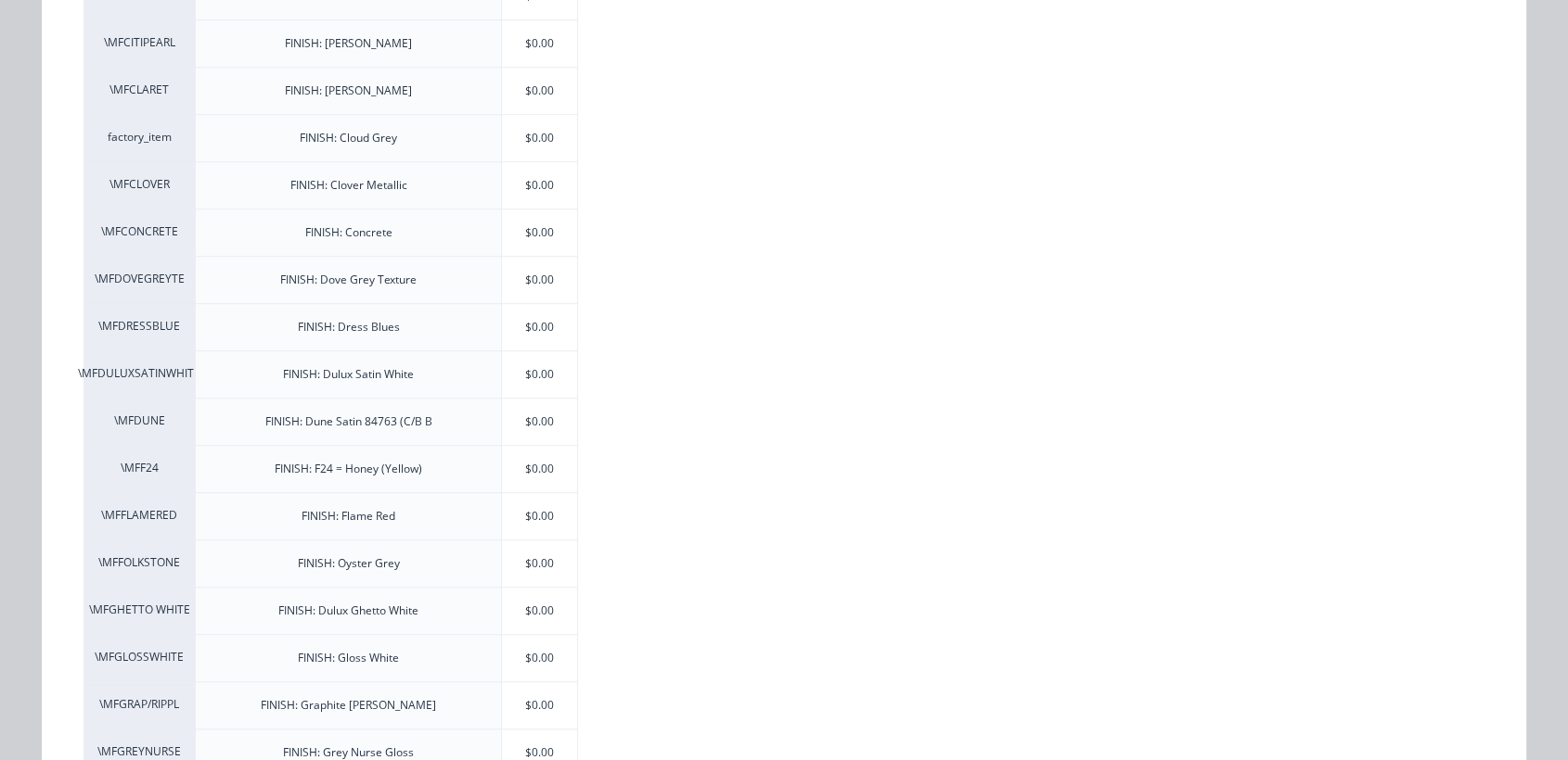
scroll to position [927, 0]
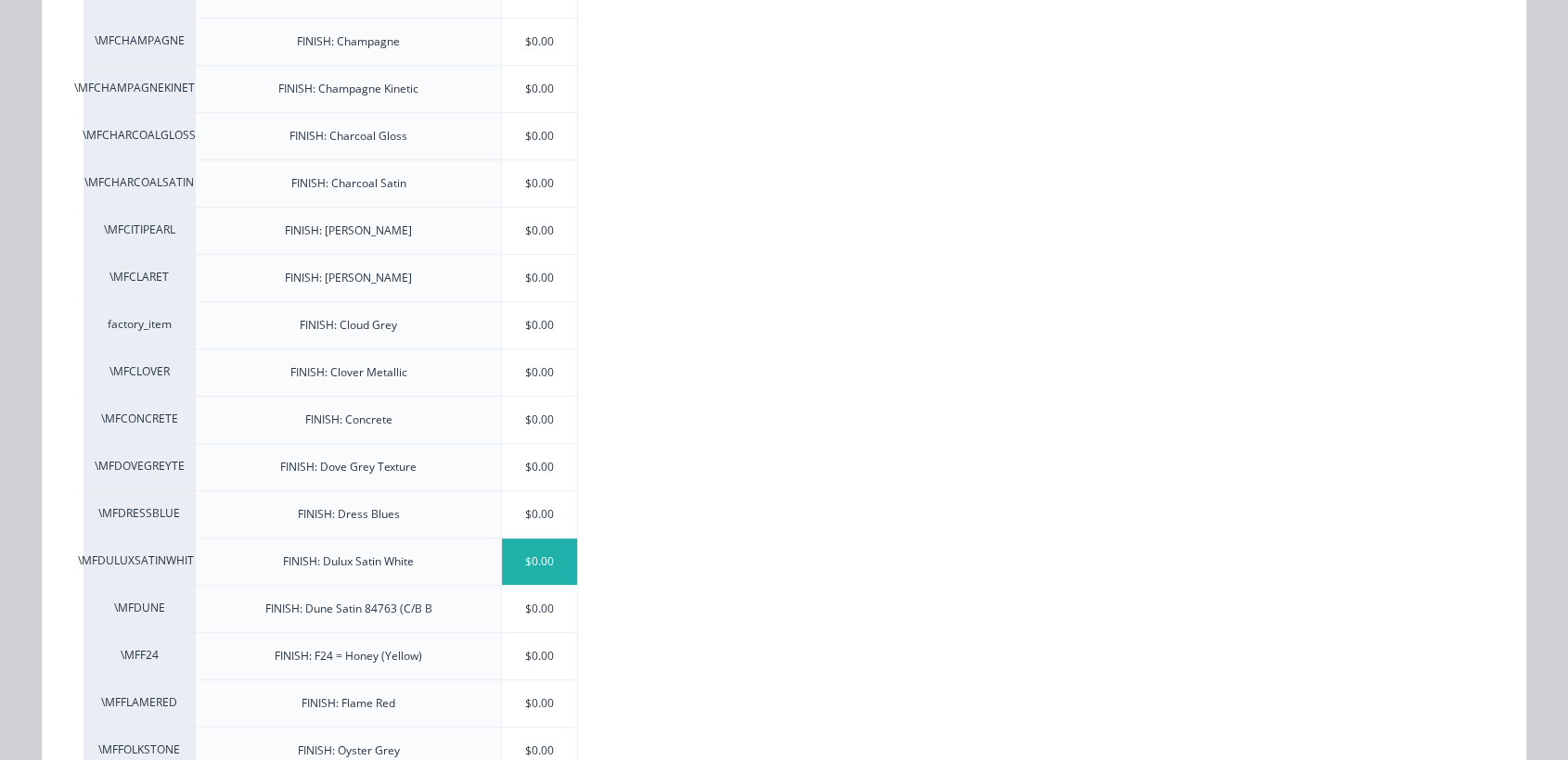
click at [546, 557] on div "$0.00" at bounding box center [540, 562] width 75 height 46
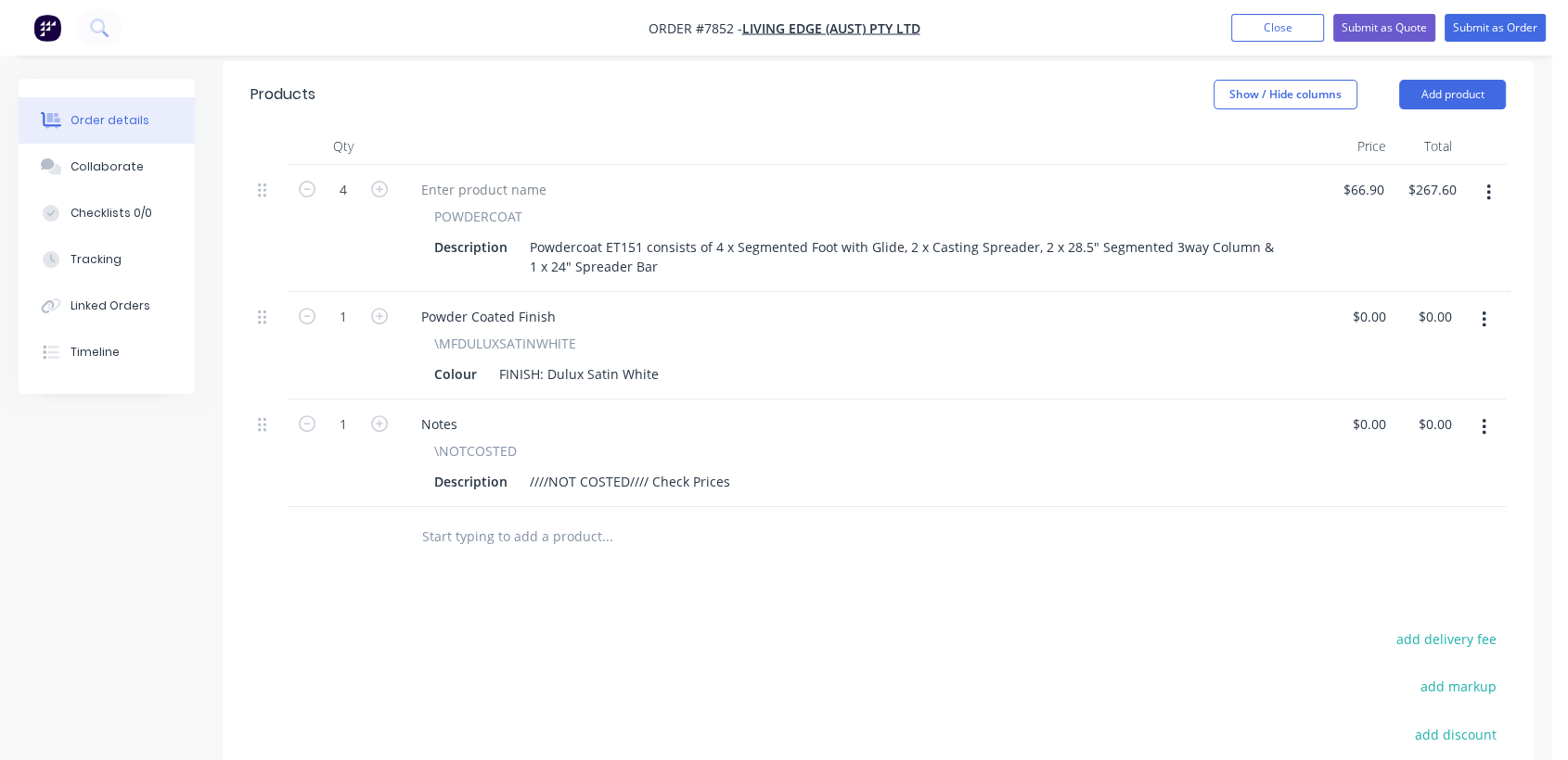
click at [591, 518] on input "text" at bounding box center [607, 536] width 372 height 37
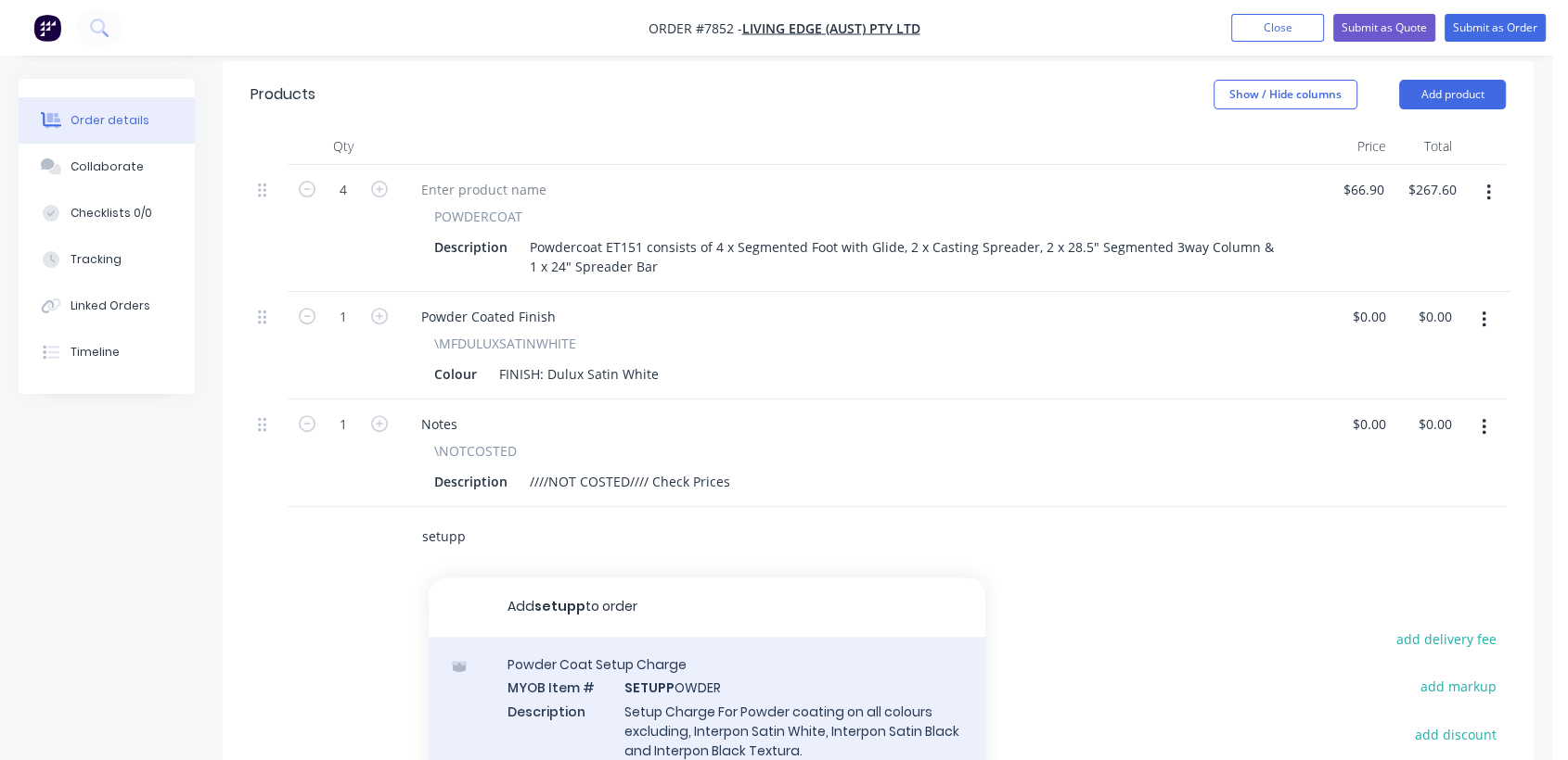
type input "setupp"
click at [708, 674] on div "Powder Coat Setup Charge MYOB Item # SETUPP OWDER Description Setup Charge For …" at bounding box center [707, 719] width 557 height 164
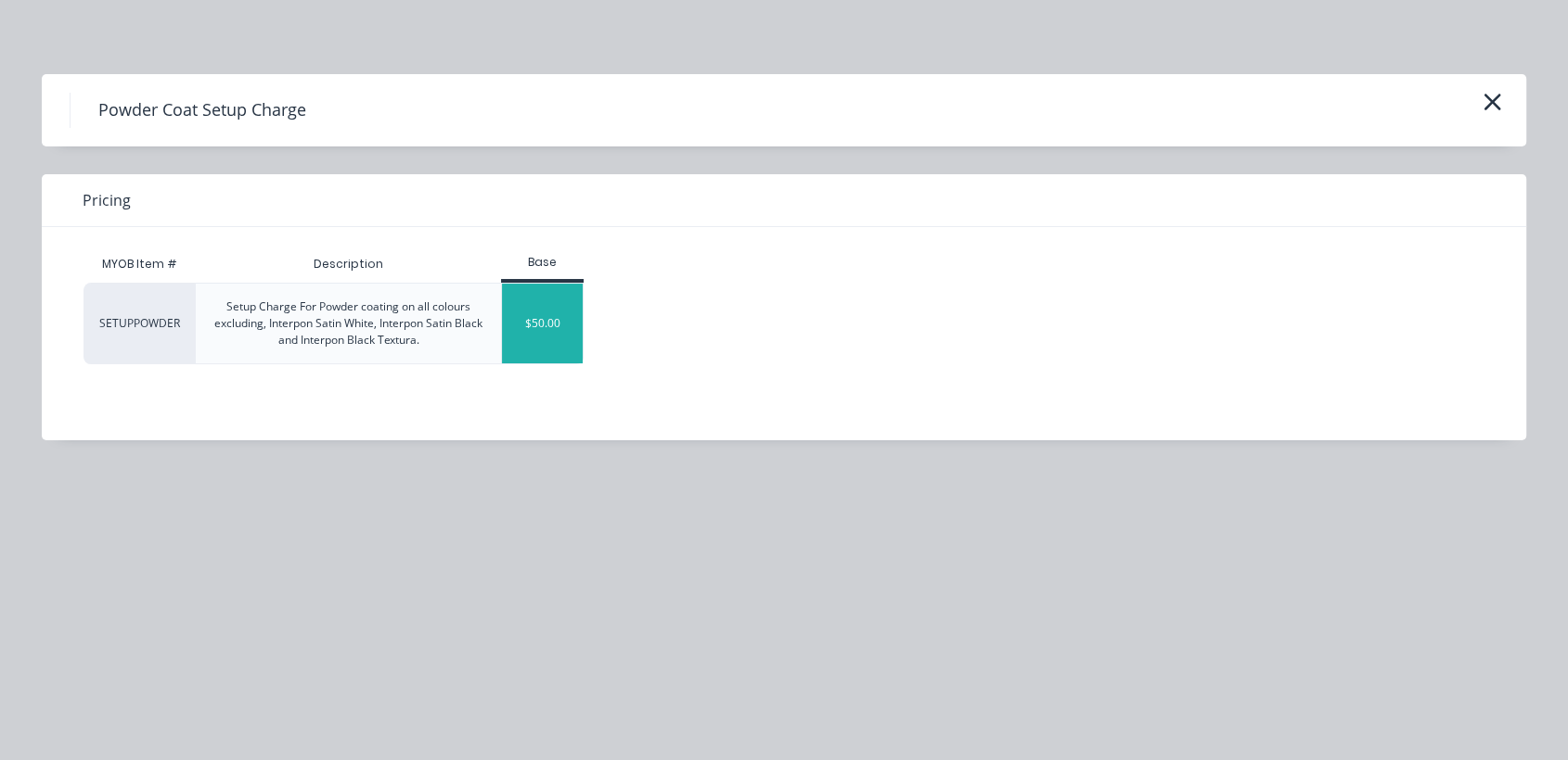
click at [545, 301] on div "$50.00" at bounding box center [543, 323] width 81 height 80
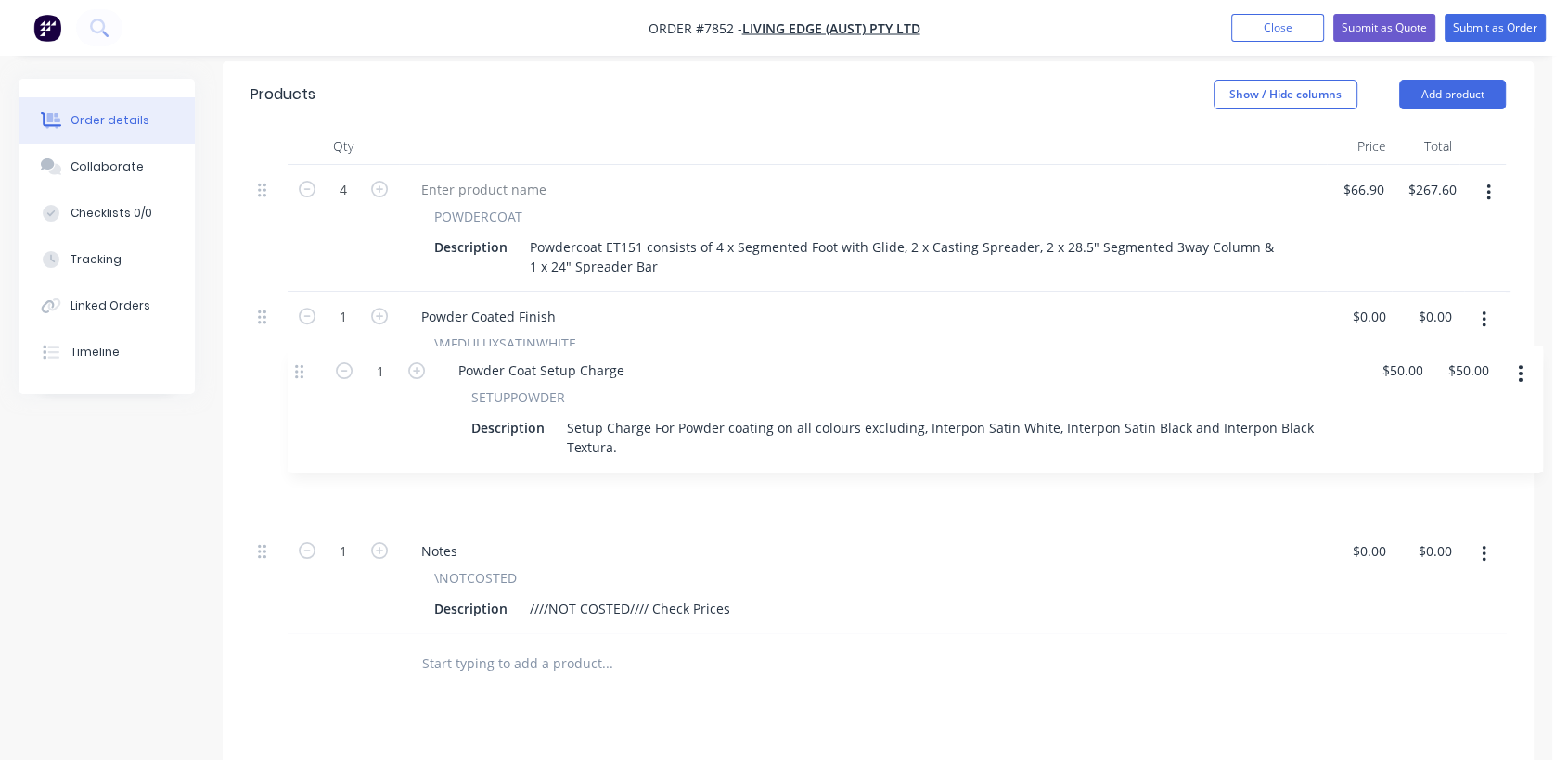
drag, startPoint x: 263, startPoint y: 499, endPoint x: 312, endPoint y: 349, distance: 157.8
click at [312, 349] on div "4 POWDERCOAT Description Powdercoat ET151 consists of 4 x Segmented Foot with G…" at bounding box center [879, 399] width 1256 height 469
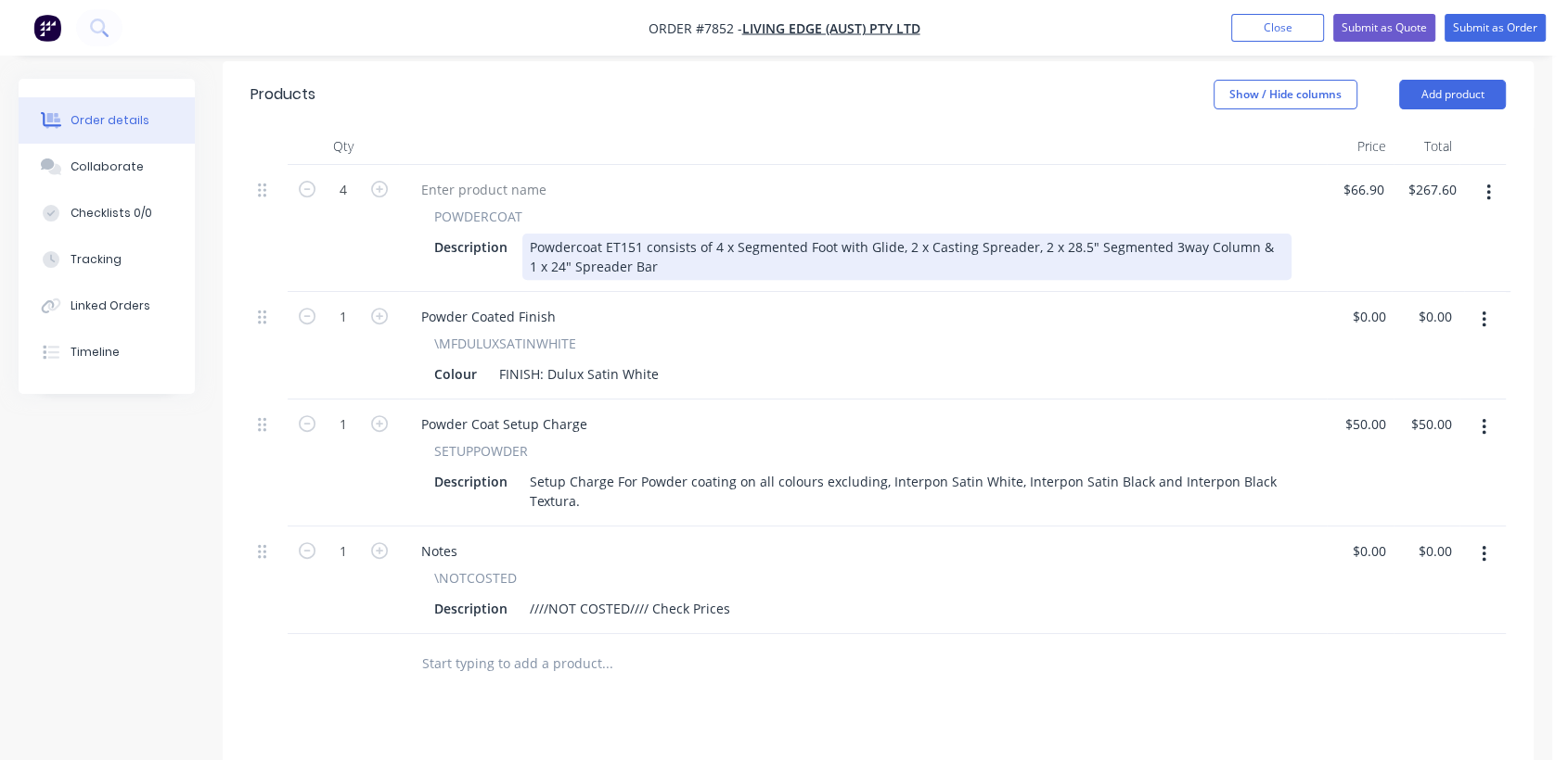
click at [639, 234] on div "Powdercoat ET151 consists of 4 x Segmented Foot with Glide, 2 x Casting Spreade…" at bounding box center [906, 257] width 769 height 46
drag, startPoint x: 907, startPoint y: 218, endPoint x: 718, endPoint y: 212, distance: 189.1
click at [718, 234] on div "Powdercoat ET151B consists of 4 x Segmented Foot with Glide, 2 x Casting Spread…" at bounding box center [906, 257] width 769 height 46
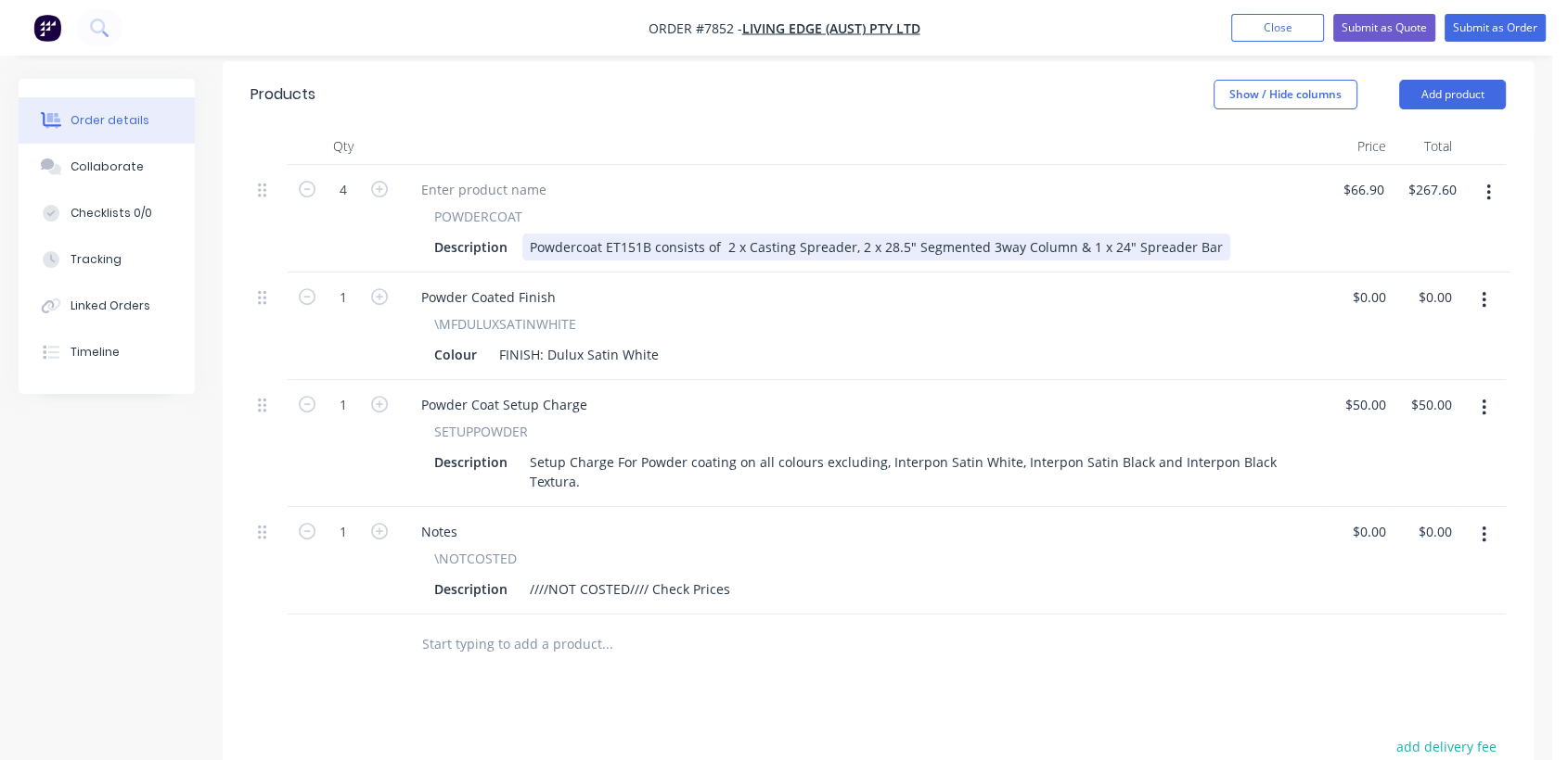
click at [1113, 234] on div "Powdercoat ET151B consists of 2 x Casting Spreader, 2 x 28.5" Segmented 3way Co…" at bounding box center [876, 248] width 708 height 27
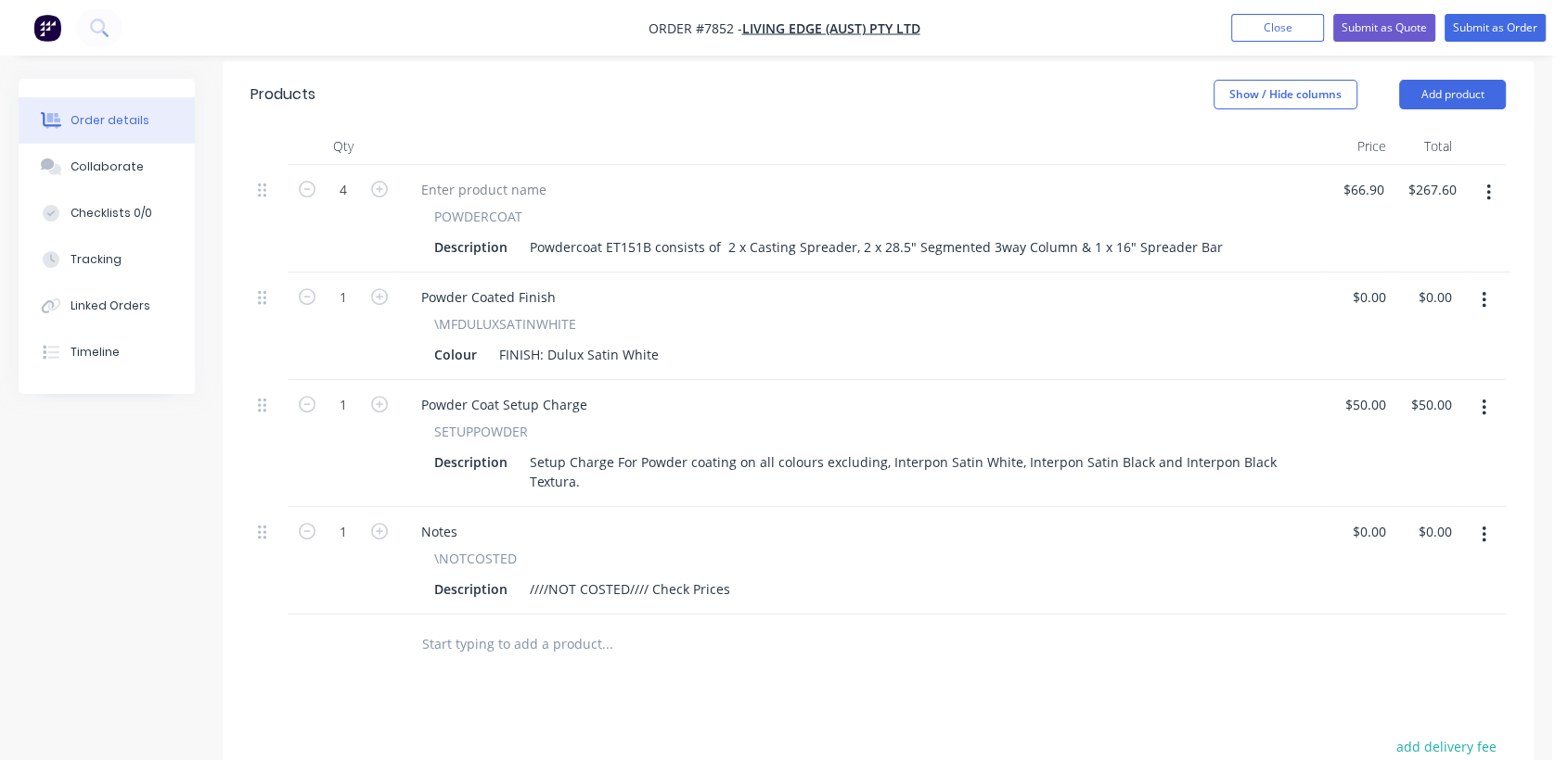
click at [554, 626] on input "text" at bounding box center [607, 644] width 372 height 37
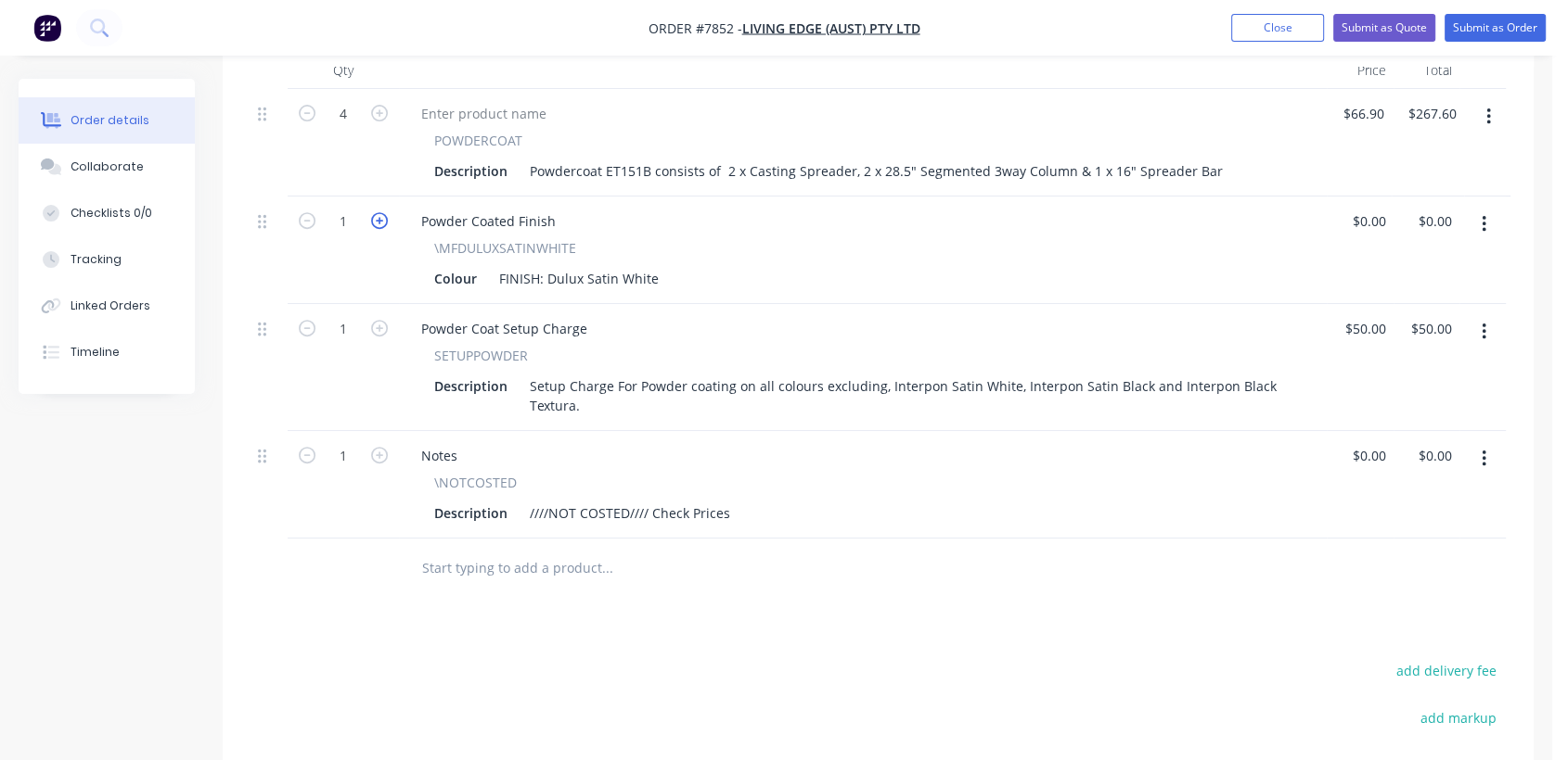
scroll to position [526, 0]
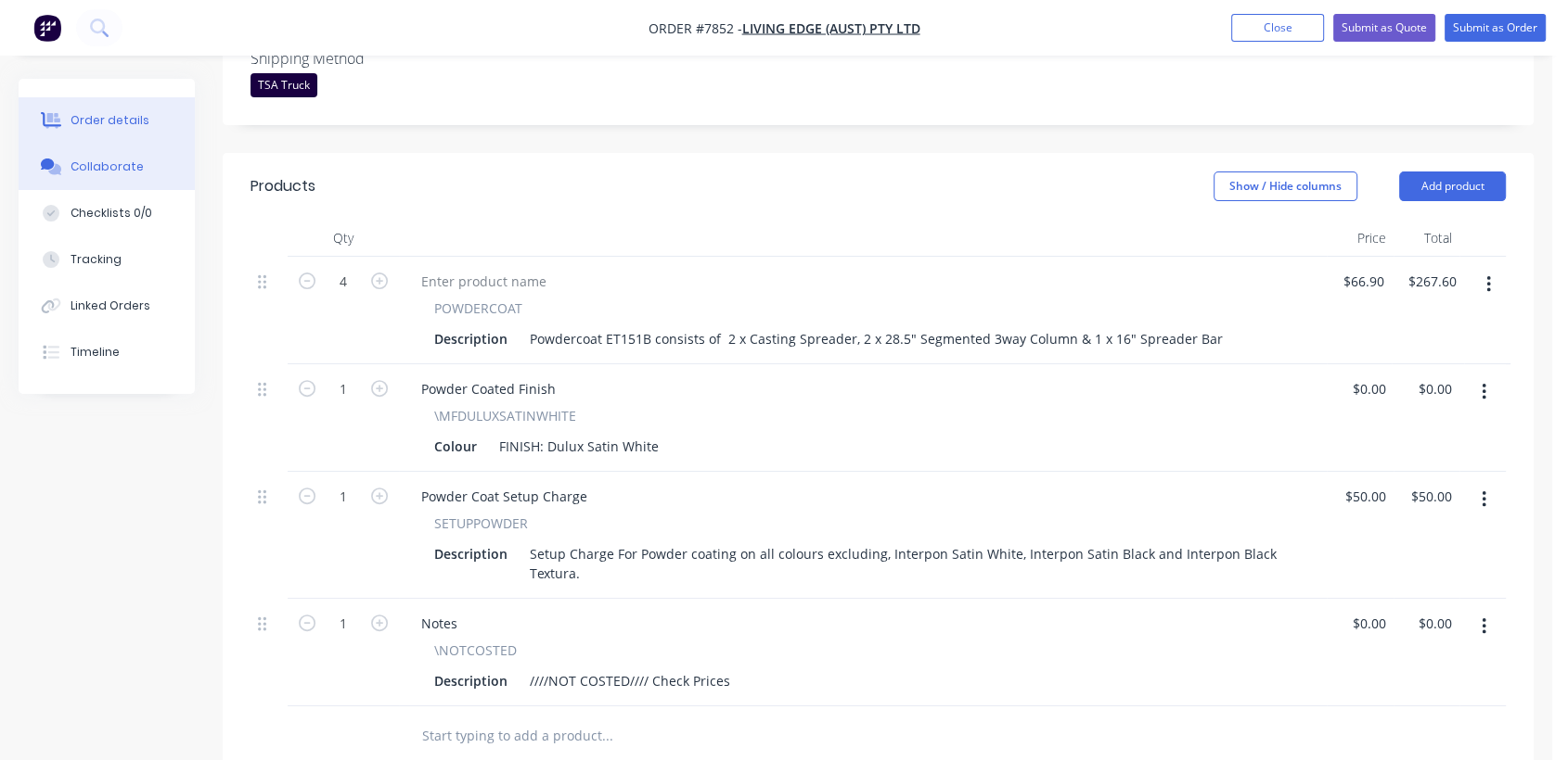
click at [111, 155] on button "Collaborate" at bounding box center [107, 167] width 177 height 46
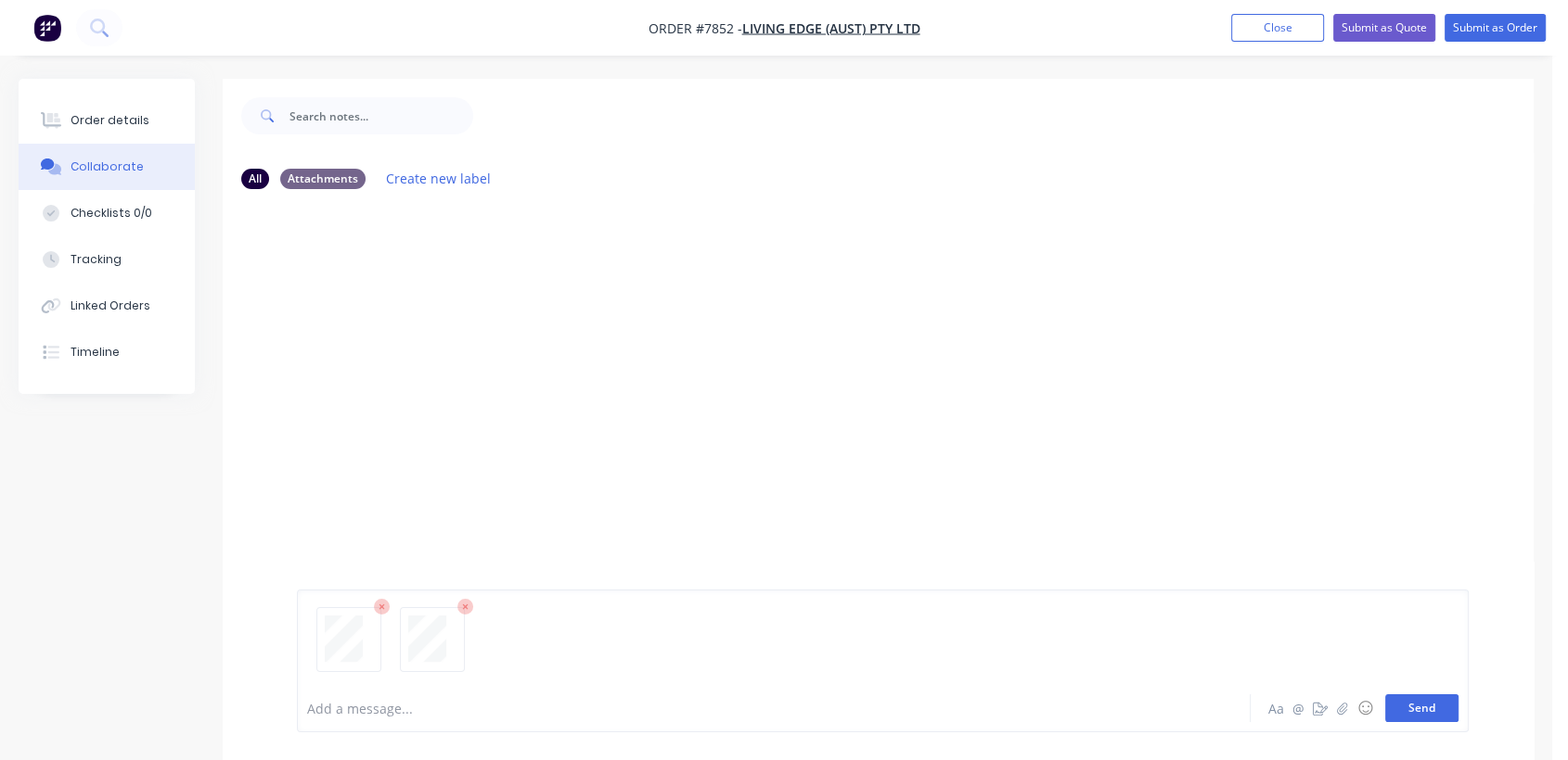
click at [1424, 702] on button "Send" at bounding box center [1422, 708] width 73 height 28
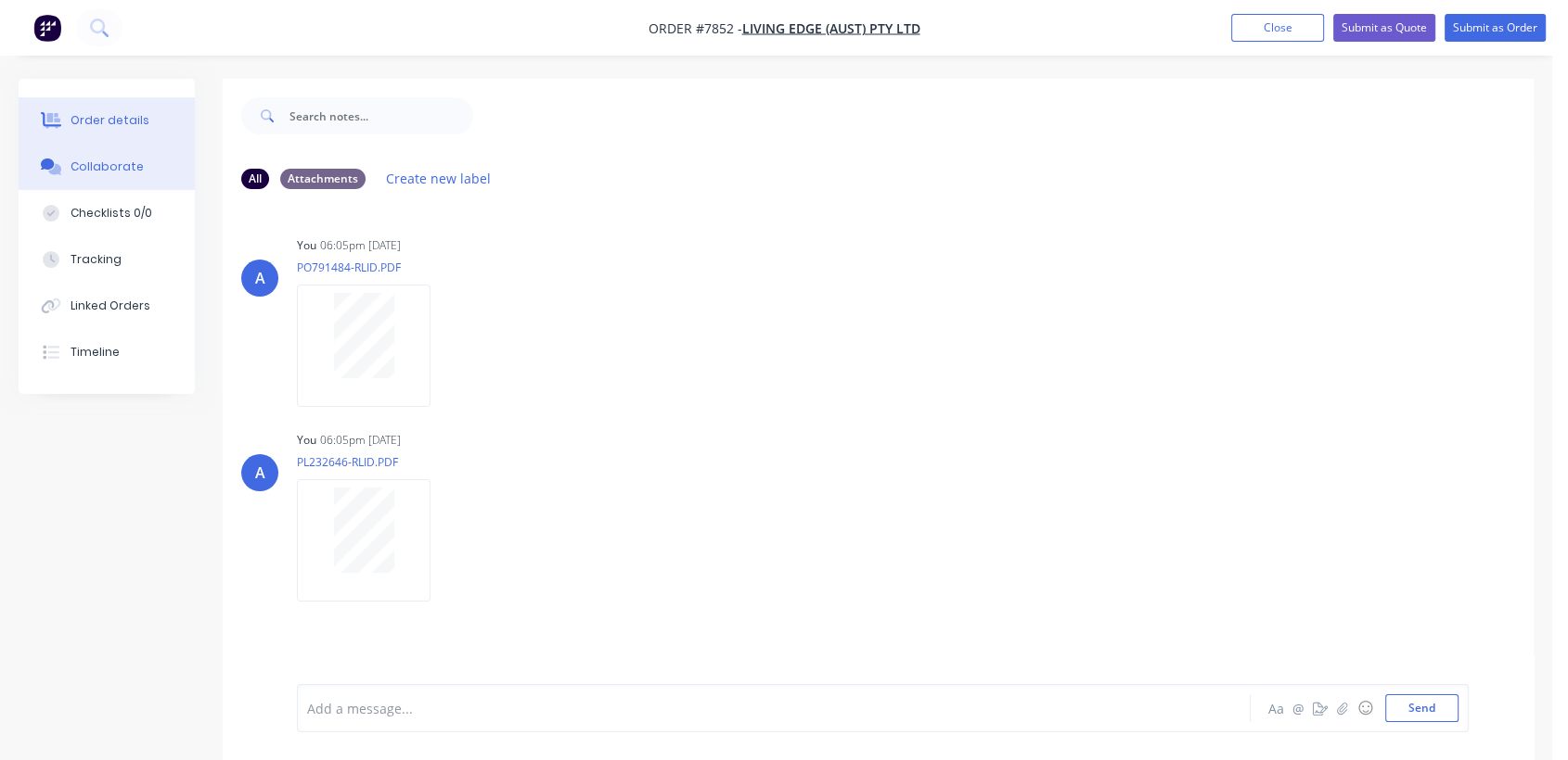
click at [87, 123] on div "Order details" at bounding box center [109, 120] width 79 height 16
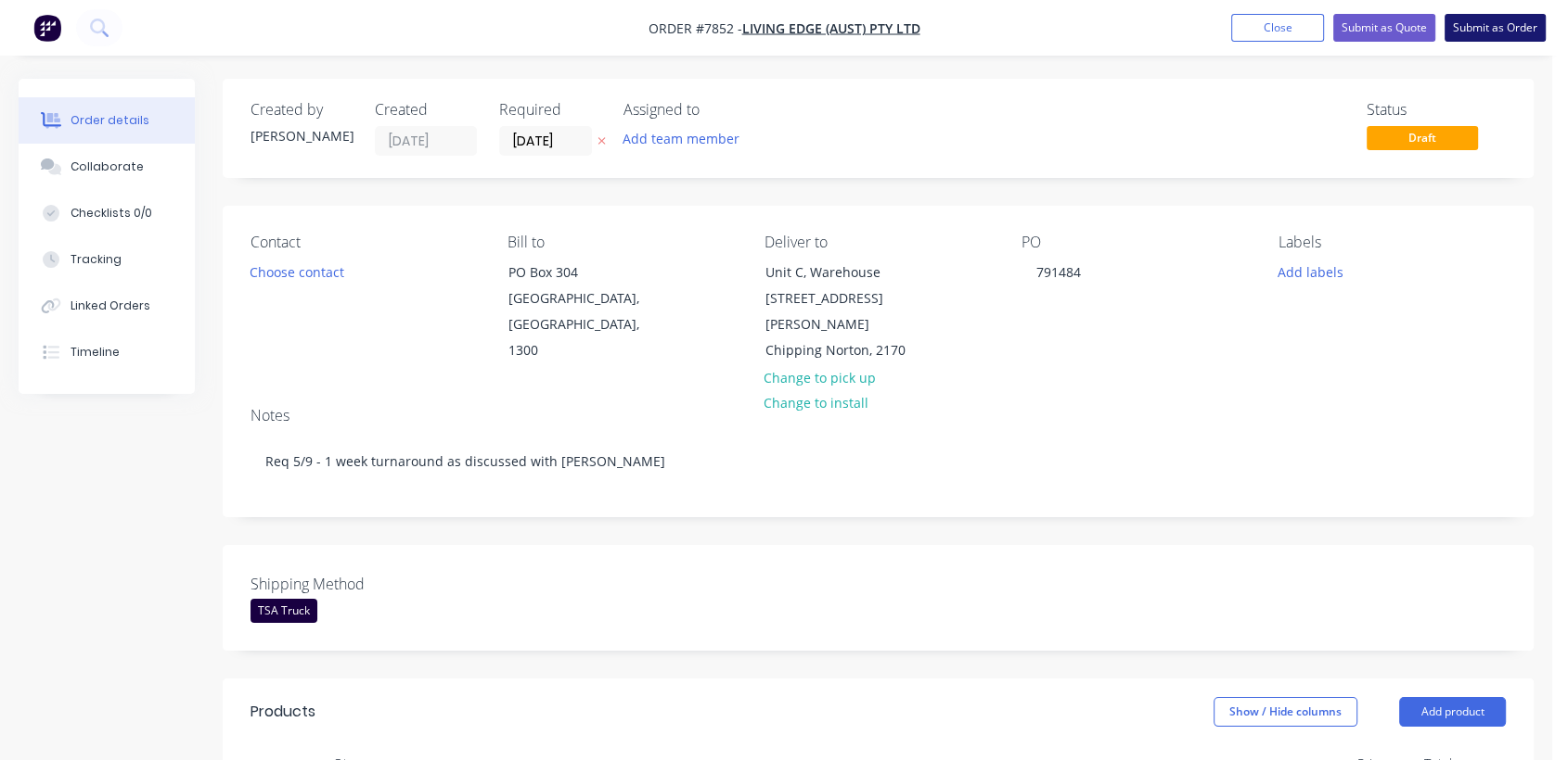
click at [1489, 21] on button "Submit as Order" at bounding box center [1495, 27] width 101 height 28
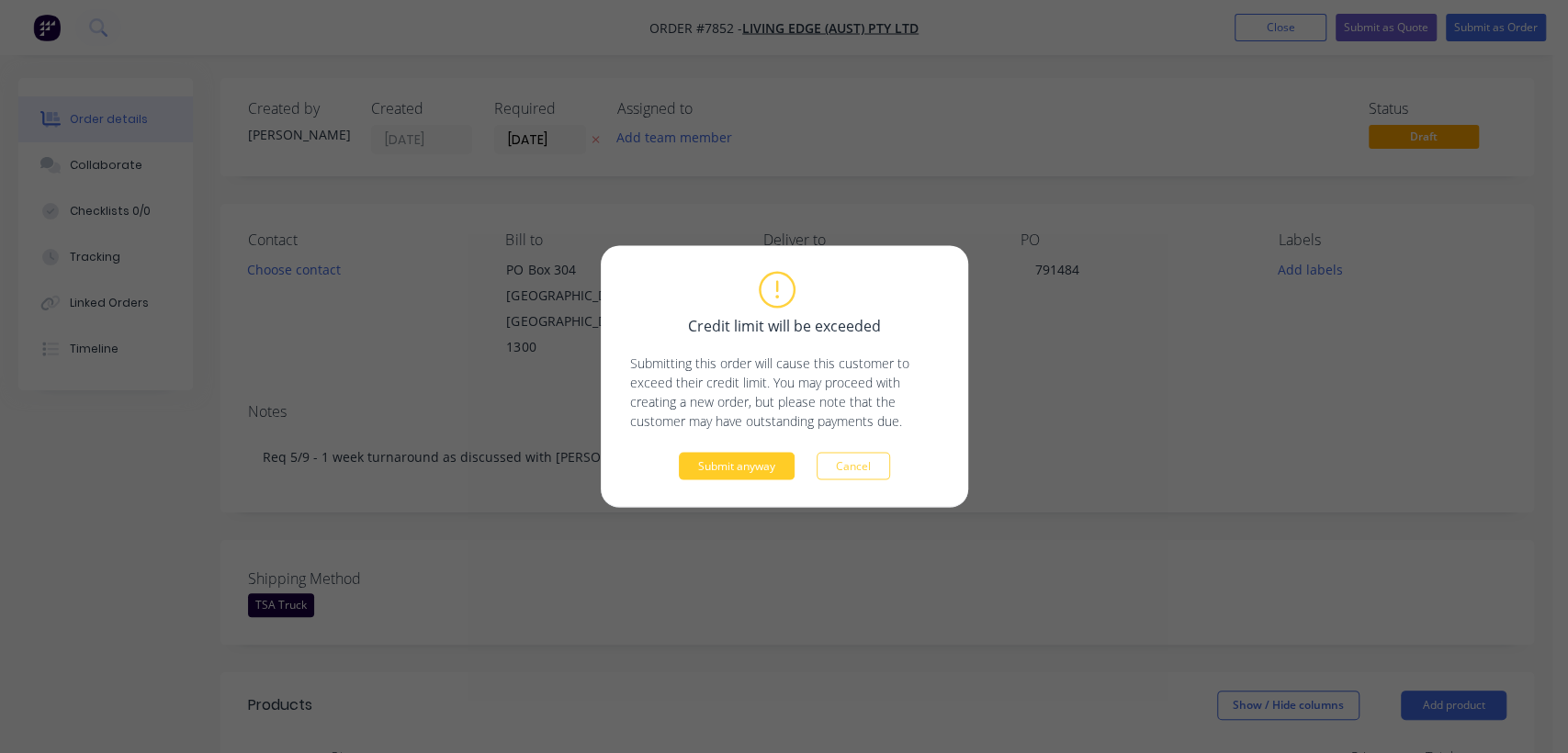
click at [746, 467] on button "Submit anyway" at bounding box center [736, 466] width 116 height 28
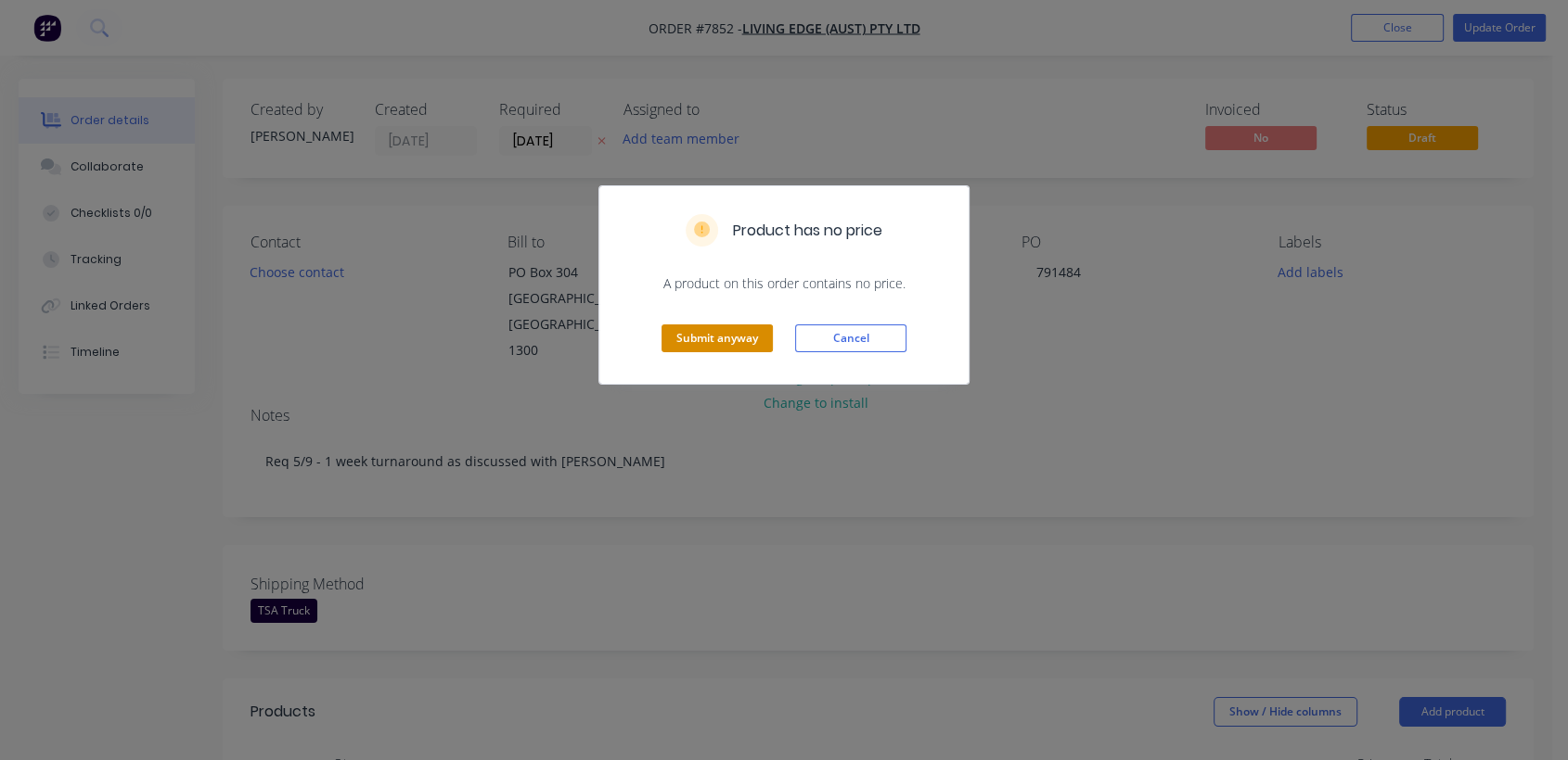
click at [728, 334] on button "Submit anyway" at bounding box center [717, 338] width 111 height 28
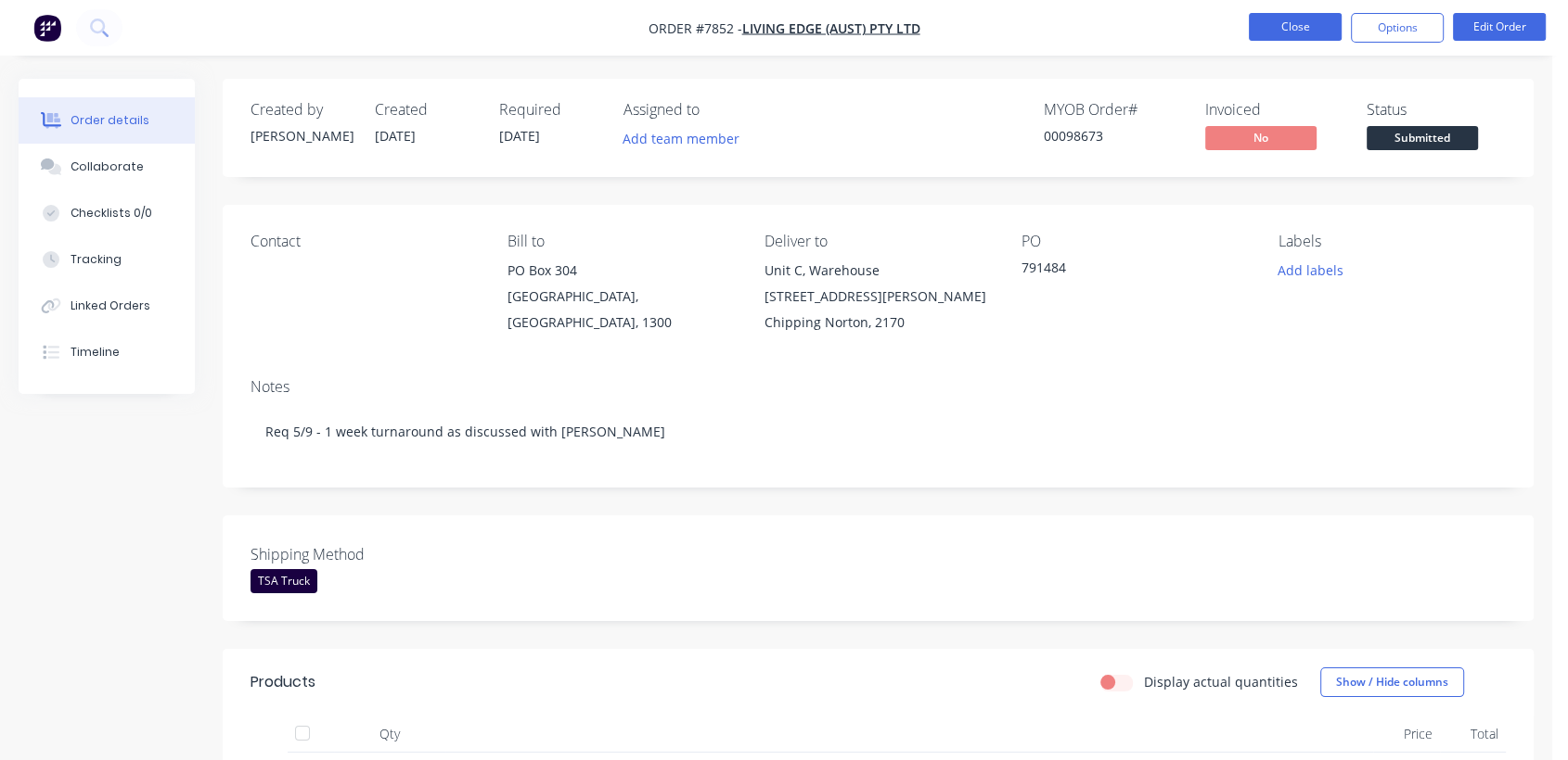
click at [1289, 16] on button "Close" at bounding box center [1295, 27] width 93 height 28
